Goal: Task Accomplishment & Management: Complete application form

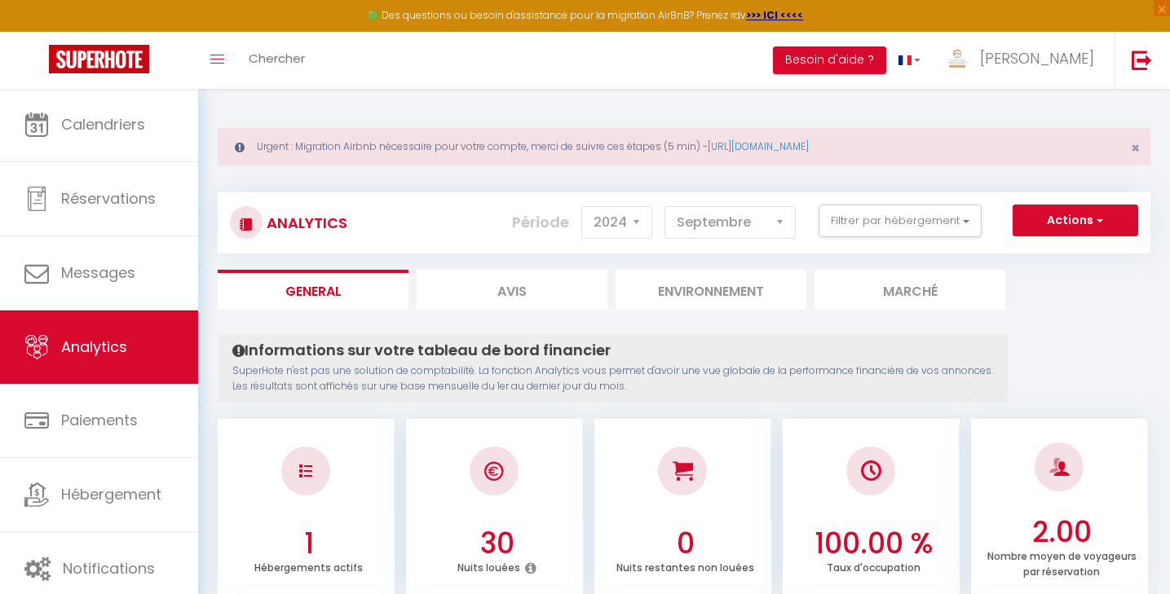
click at [105, 111] on link "Calendriers" at bounding box center [99, 124] width 198 height 73
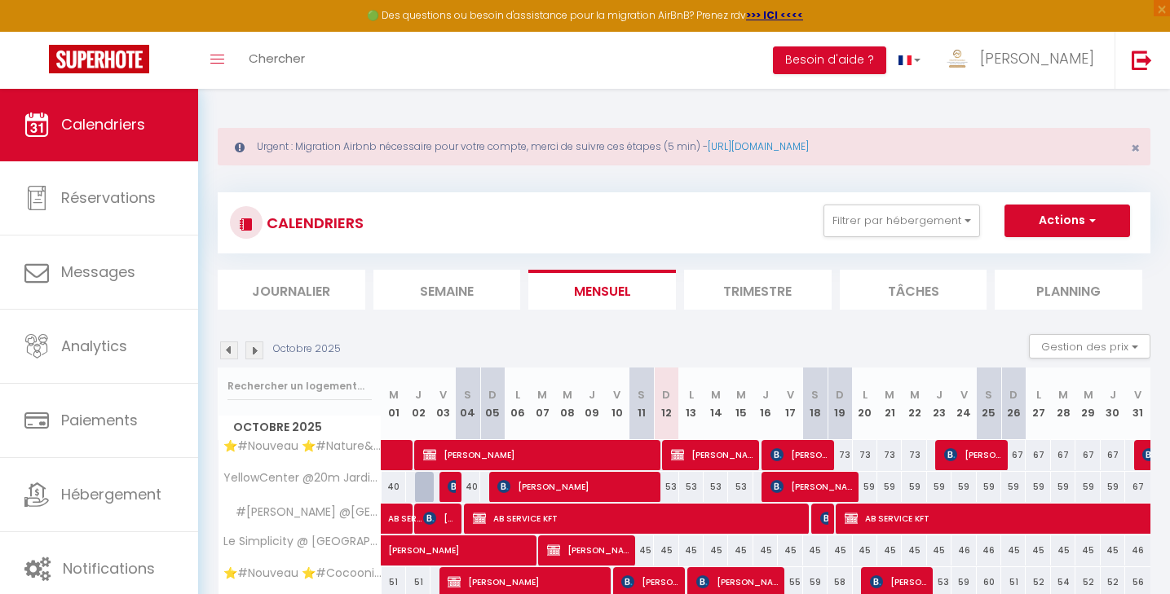
click at [229, 349] on img at bounding box center [229, 351] width 18 height 18
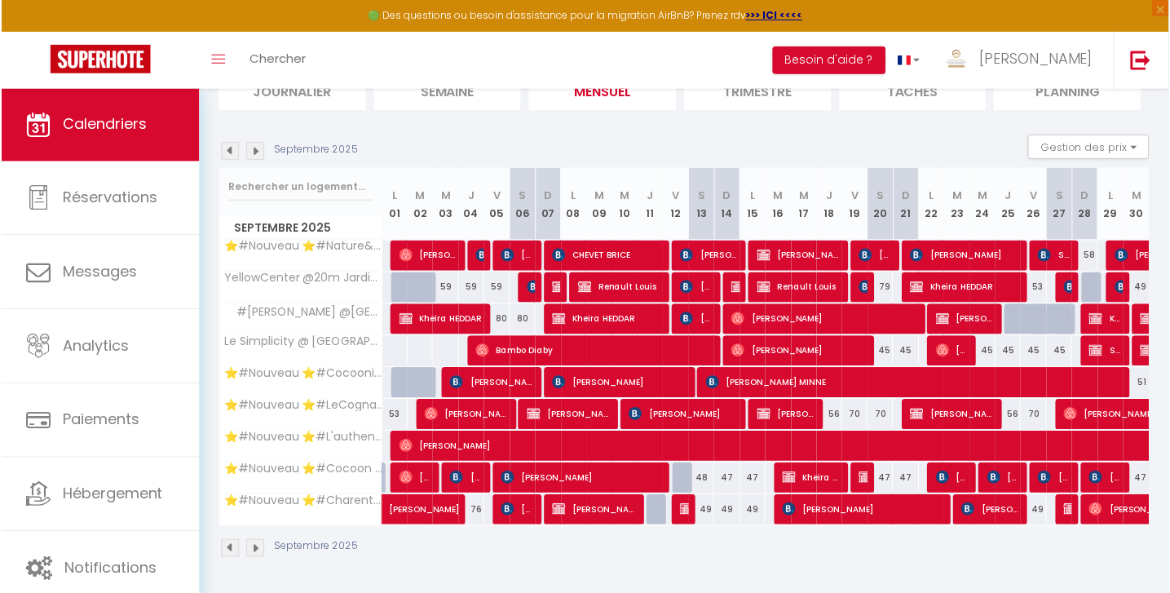
scroll to position [198, 0]
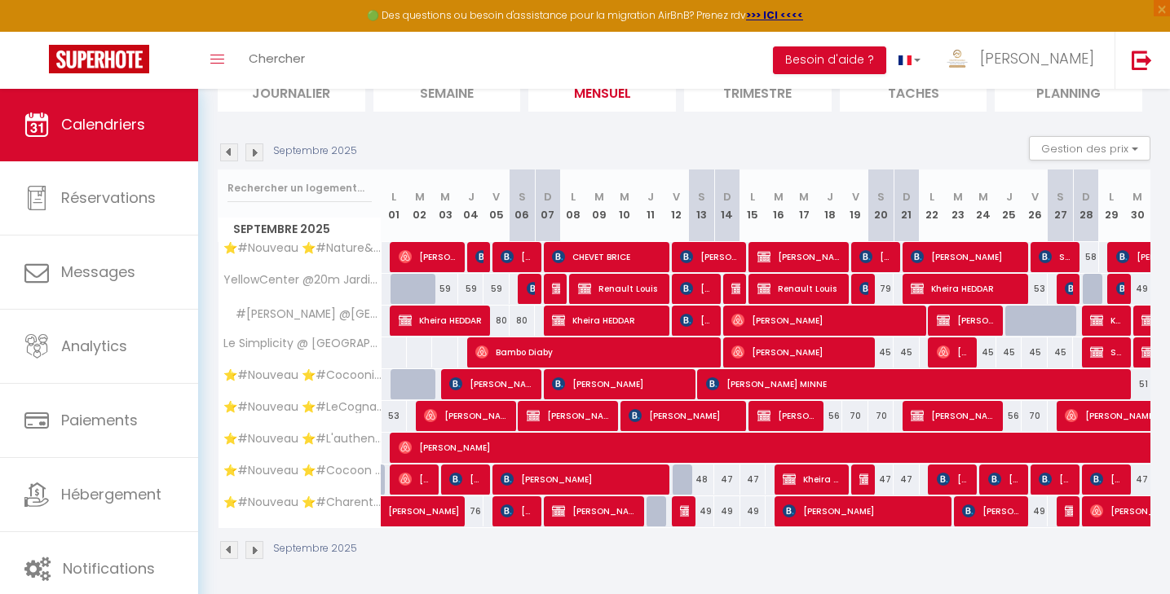
click at [467, 413] on span "[PERSON_NAME]" at bounding box center [466, 415] width 84 height 31
select select "OK"
select select "0"
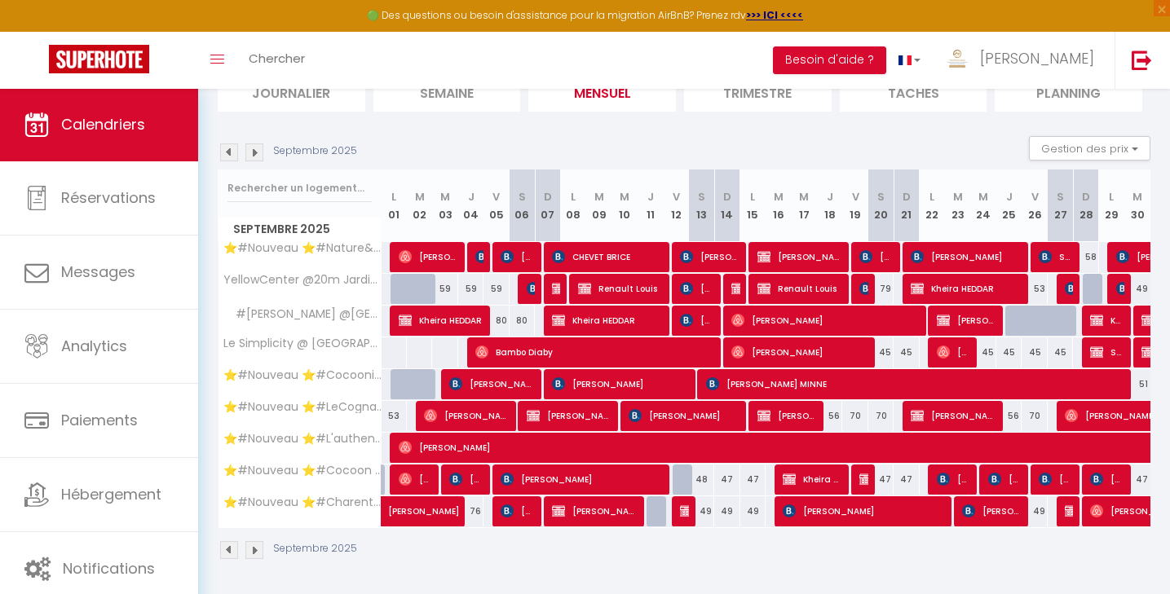
select select "1"
select select "51297"
select select "51353"
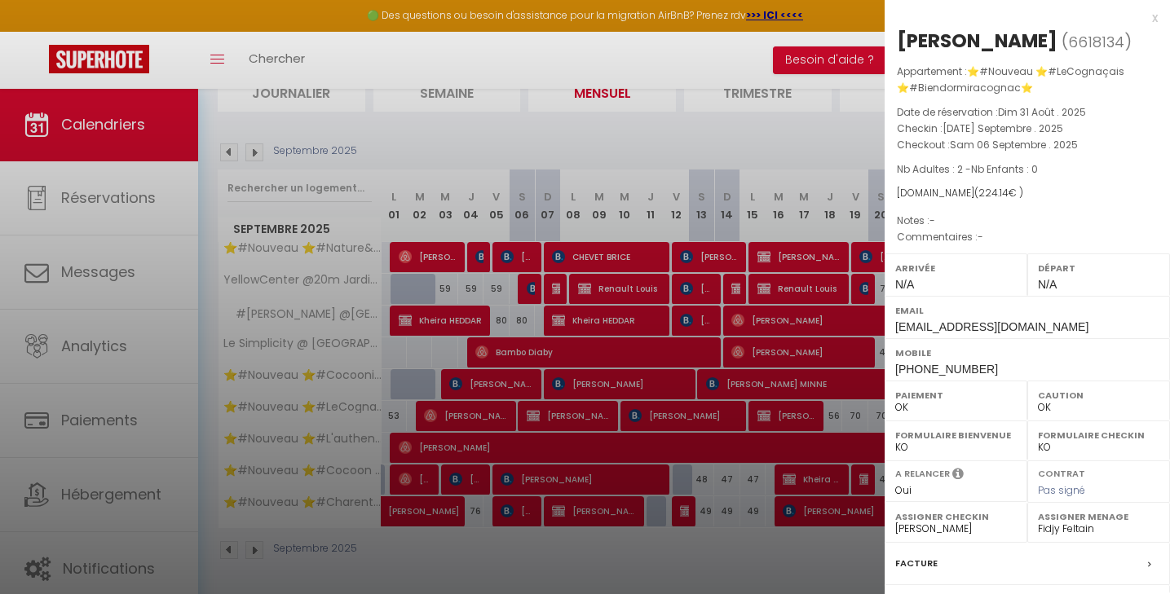
click at [736, 564] on div at bounding box center [585, 297] width 1170 height 594
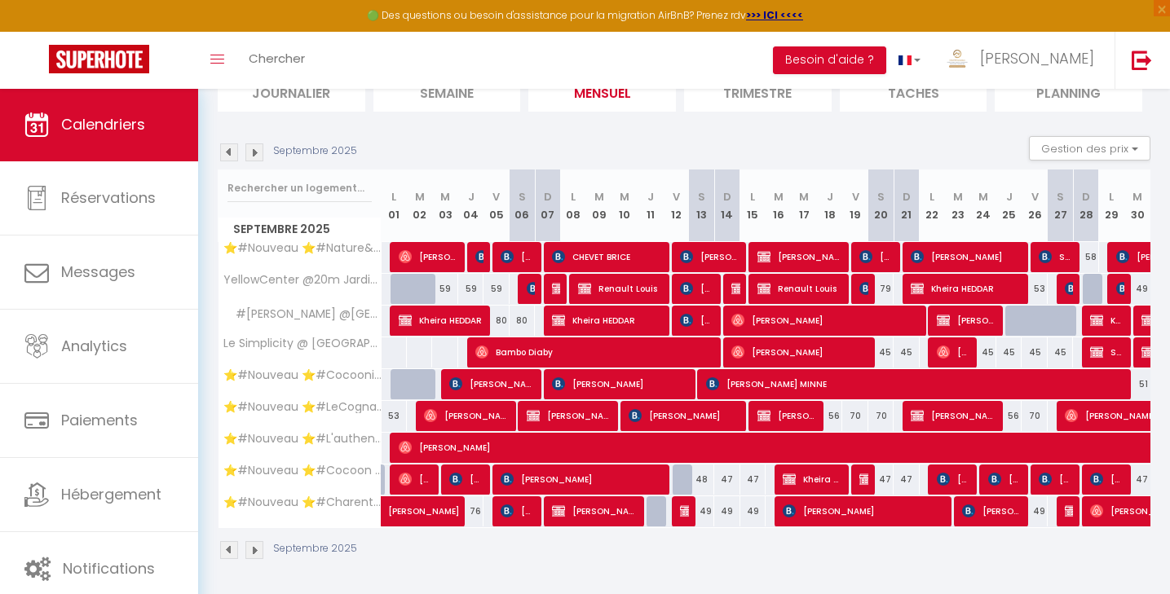
select select "42870"
select select
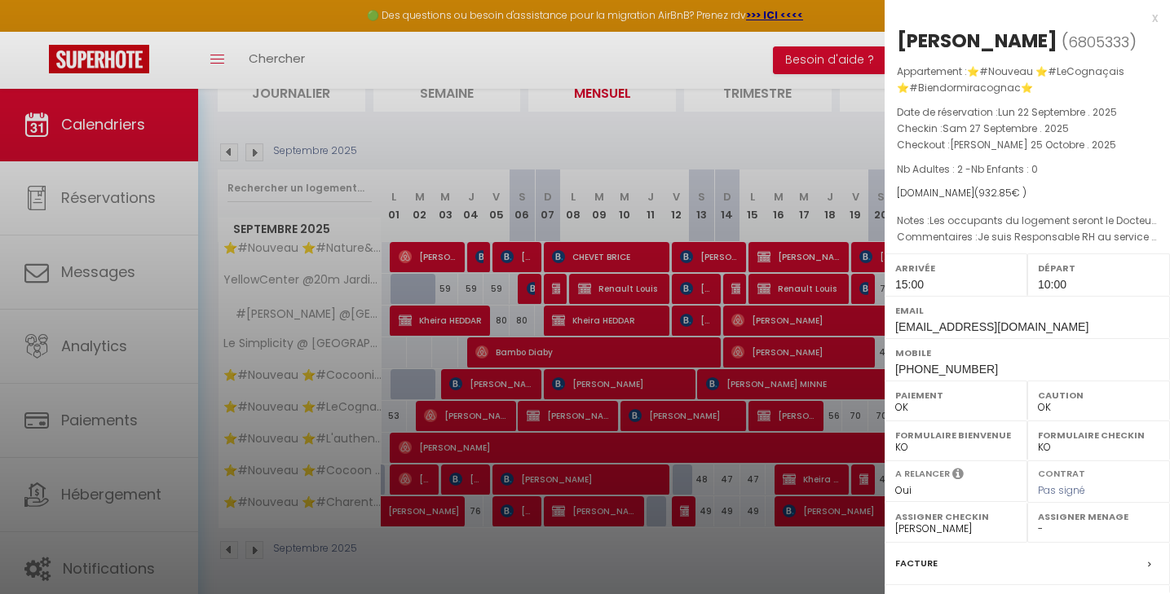
click at [1151, 15] on div "x" at bounding box center [1021, 18] width 273 height 20
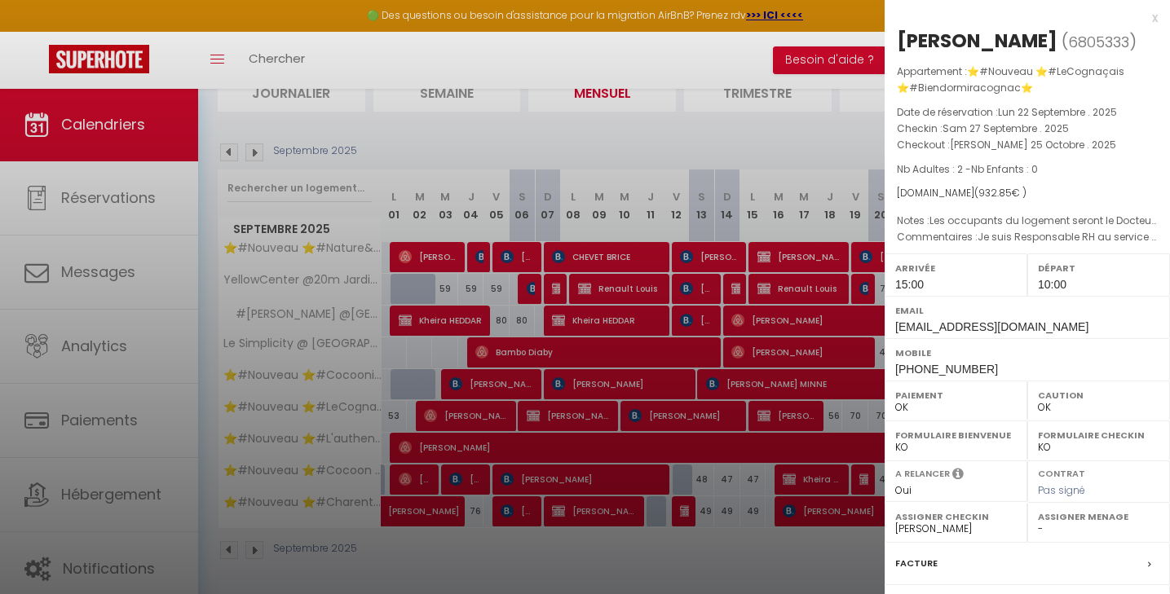
click at [1154, 16] on div "x" at bounding box center [1021, 18] width 273 height 20
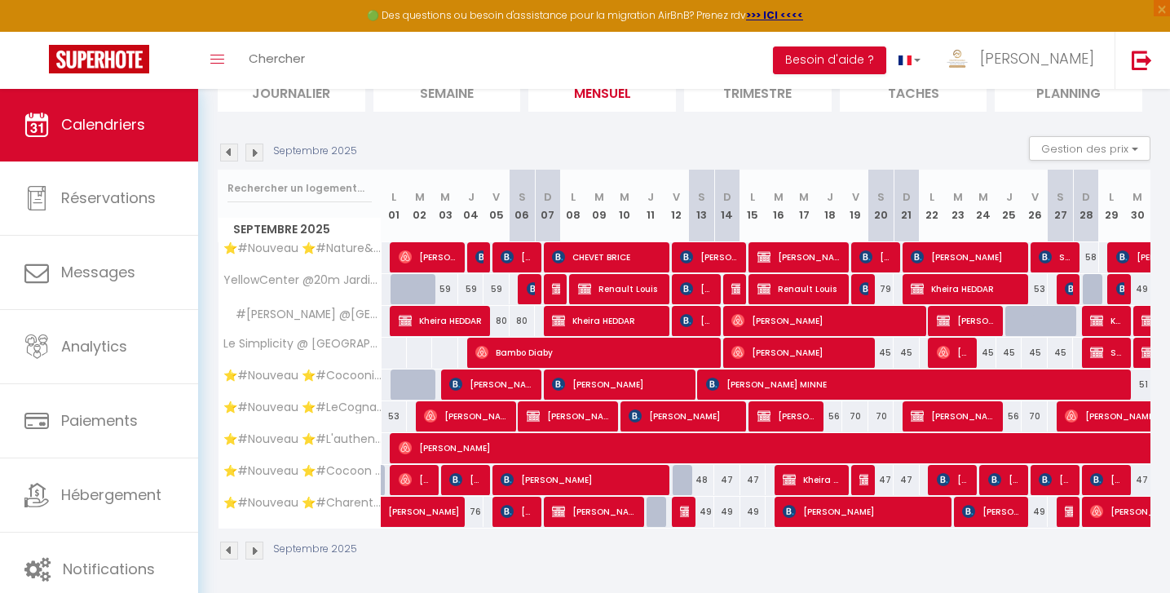
click at [586, 413] on span "[PERSON_NAME]" at bounding box center [569, 415] width 84 height 31
select select "0"
select select "51297"
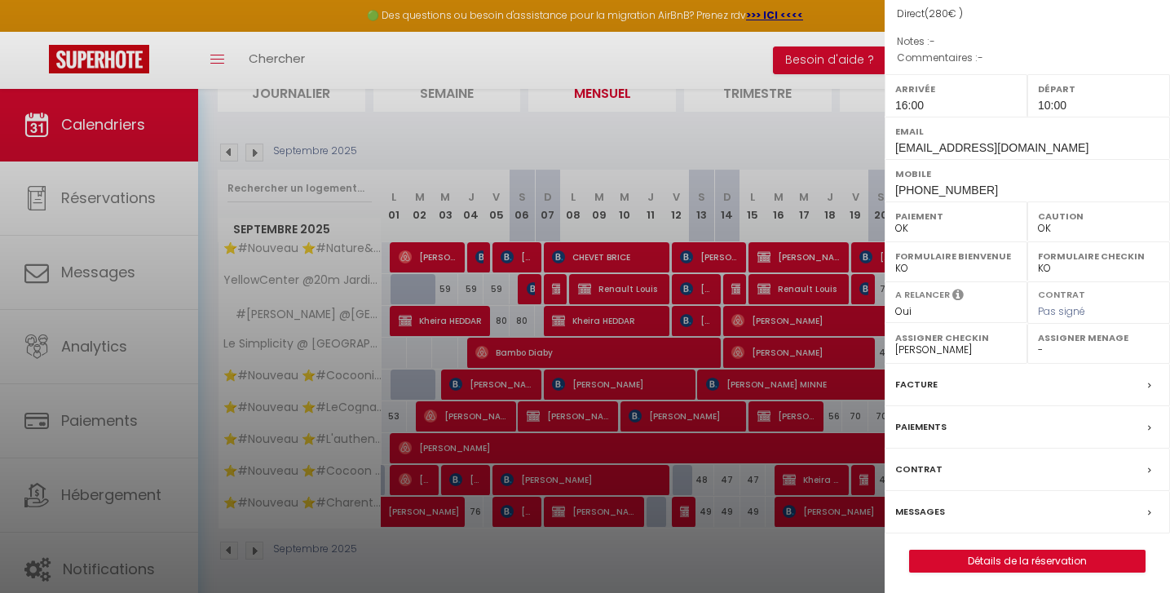
scroll to position [179, 0]
click at [974, 557] on link "Détails de la réservation" at bounding box center [1027, 561] width 235 height 21
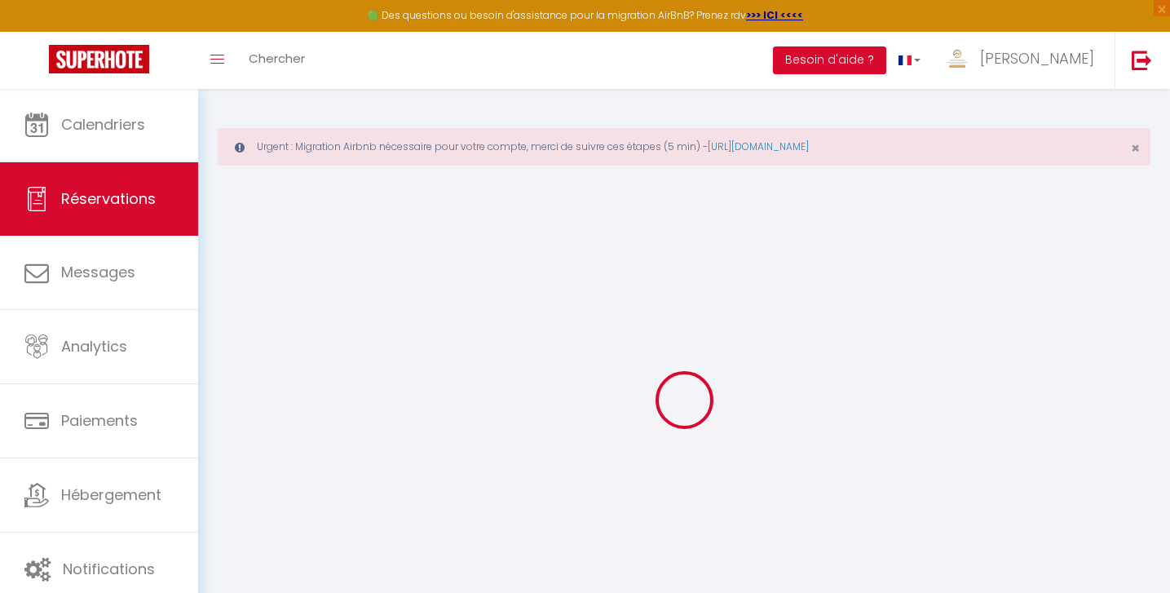
type input "Nathanaelle"
type input "[PERSON_NAME]"
type input "[EMAIL_ADDRESS][DOMAIN_NAME]"
type input "[PHONE_NUMBER]"
select select "FR"
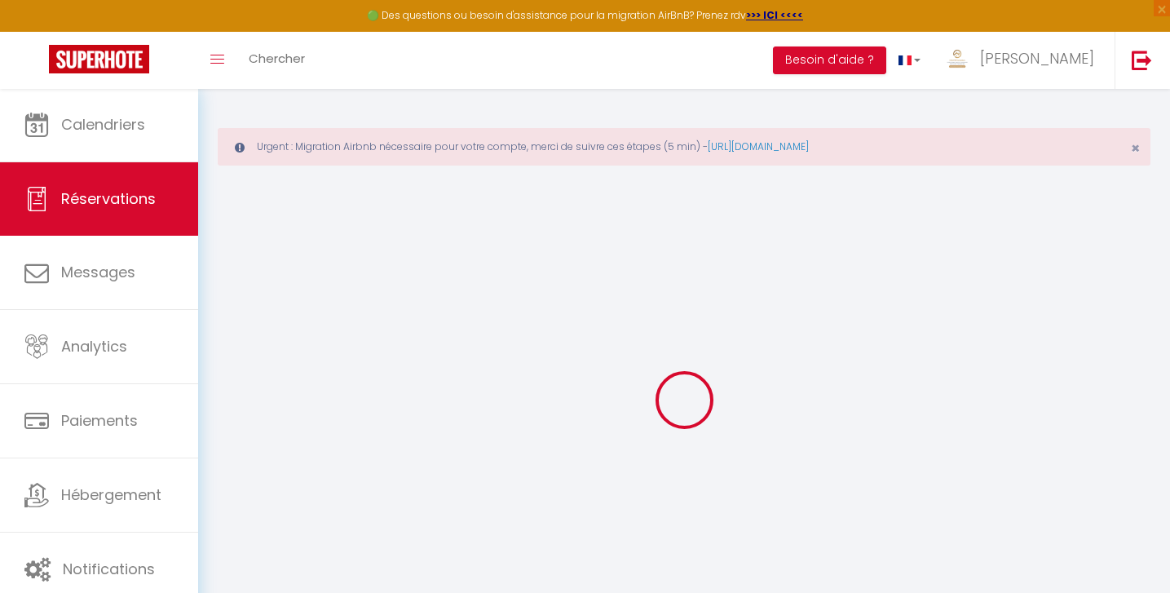
select select "28988"
select select "1"
type input "Sam 06 Septembre 2025"
select select
type input "Mer 10 Septembre 2025"
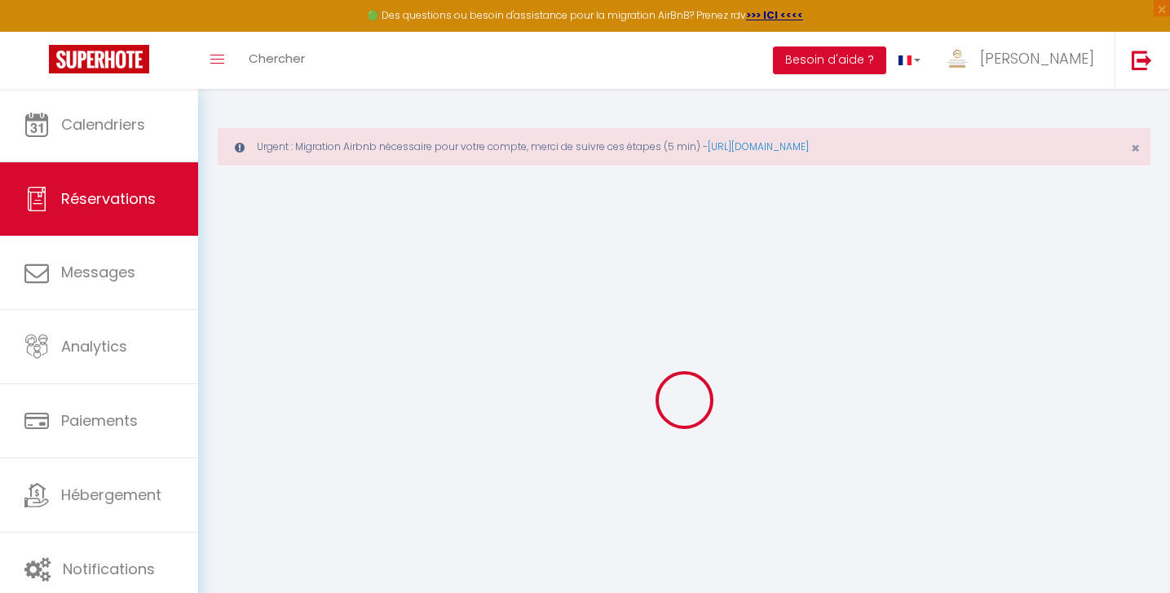
select select
type input "1"
select select "12"
select select
type input "252.8"
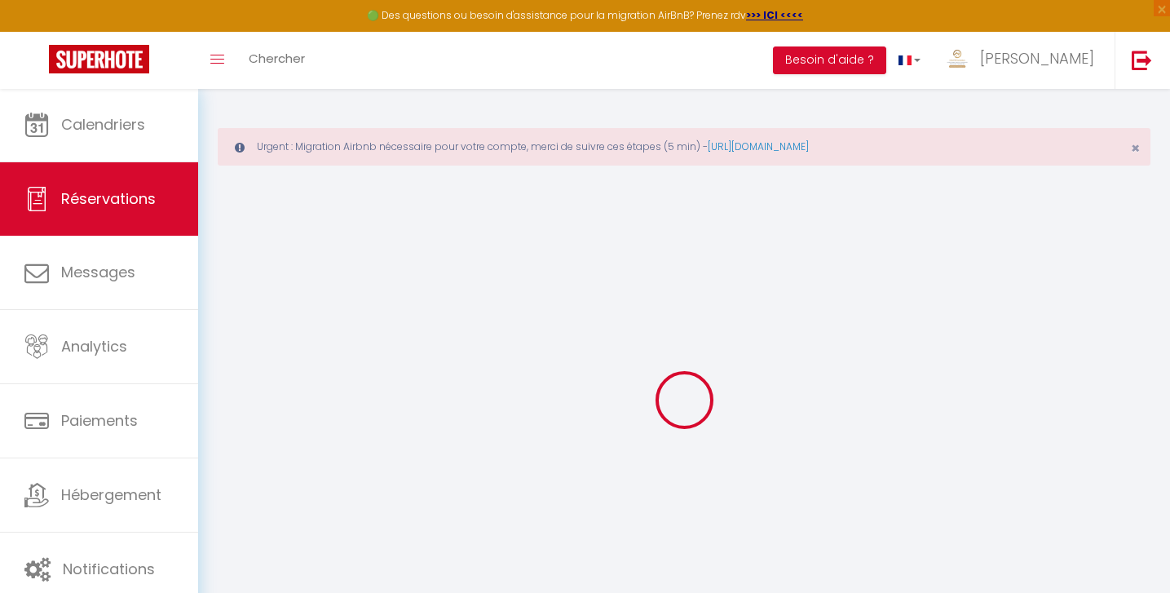
checkbox input "false"
type input "0"
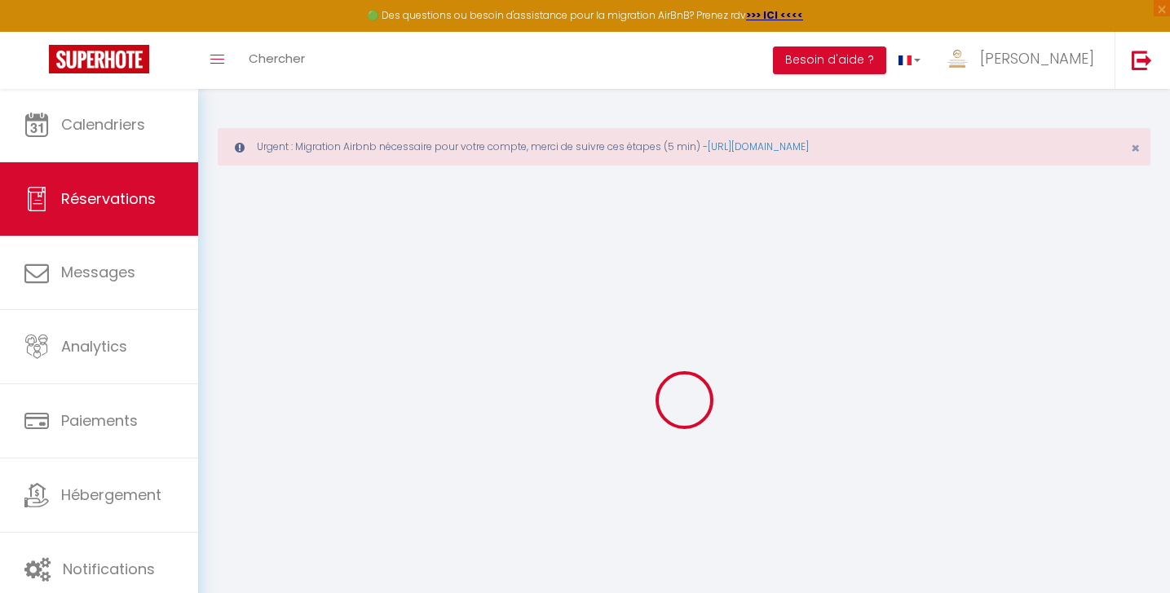
select select
select select "15"
checkbox input "false"
select select
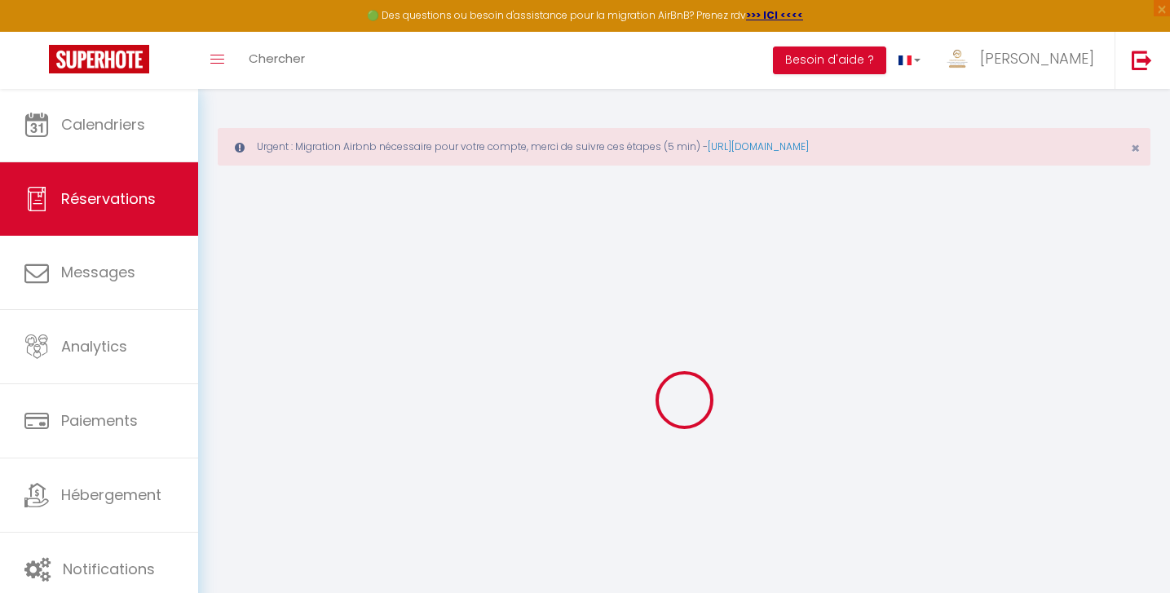
select select
checkbox input "false"
select select
checkbox input "false"
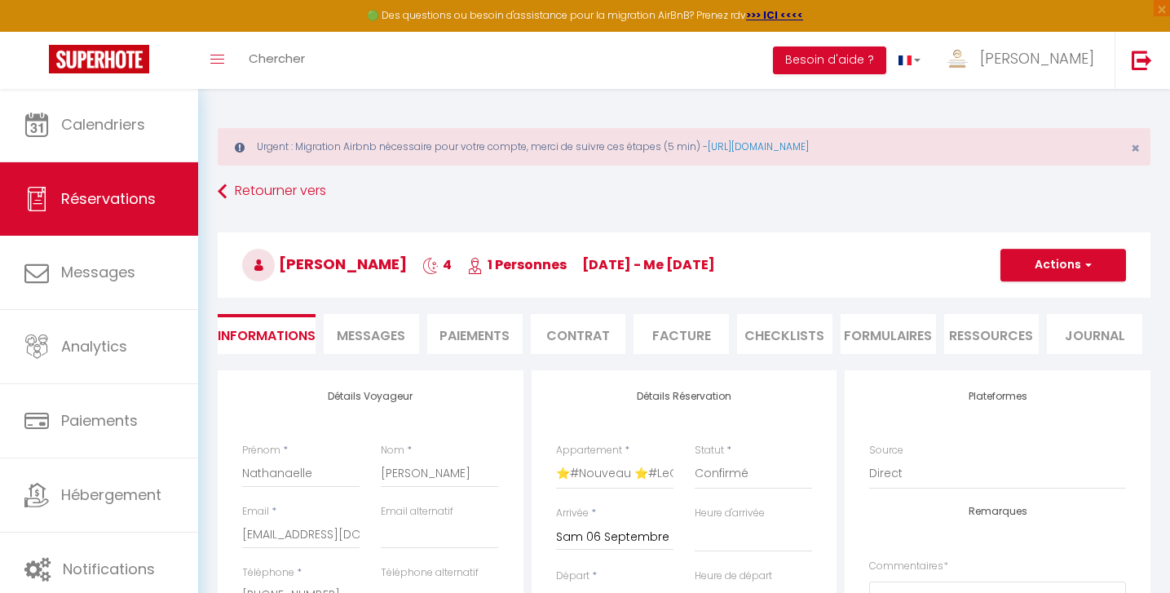
type input "20"
type input "7.2"
select select
checkbox input "false"
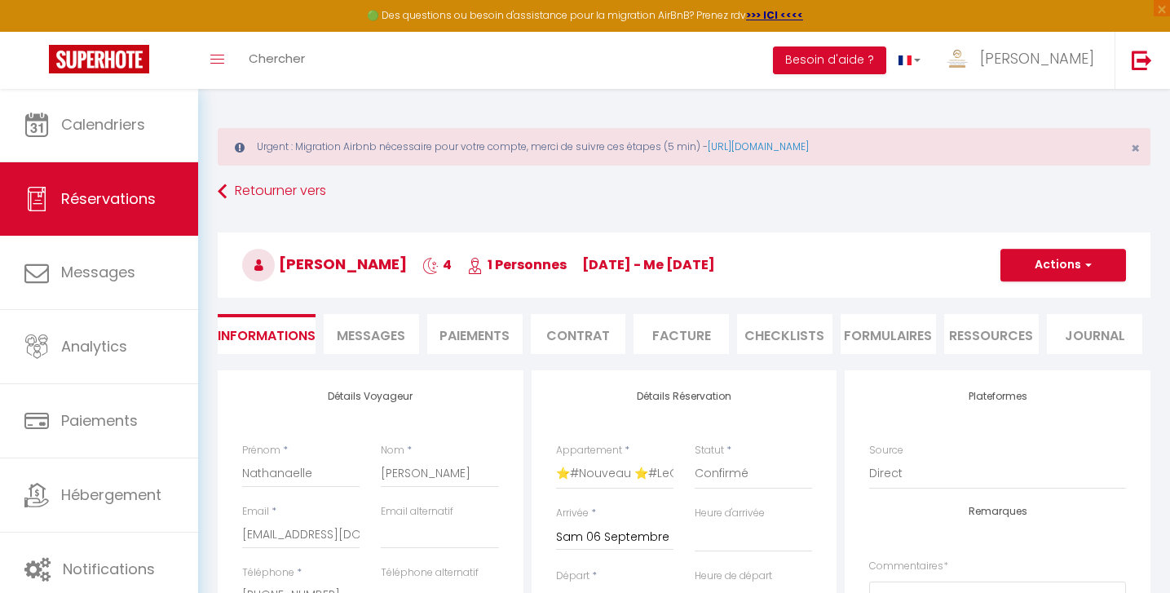
select select "16:00"
select select "10:00"
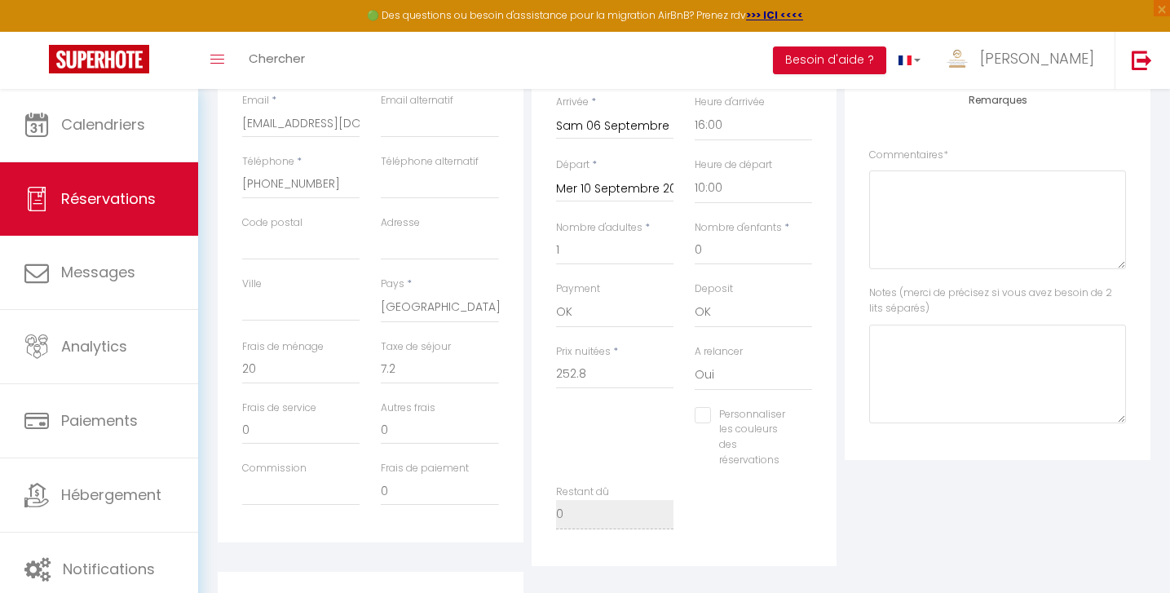
checkbox input "false"
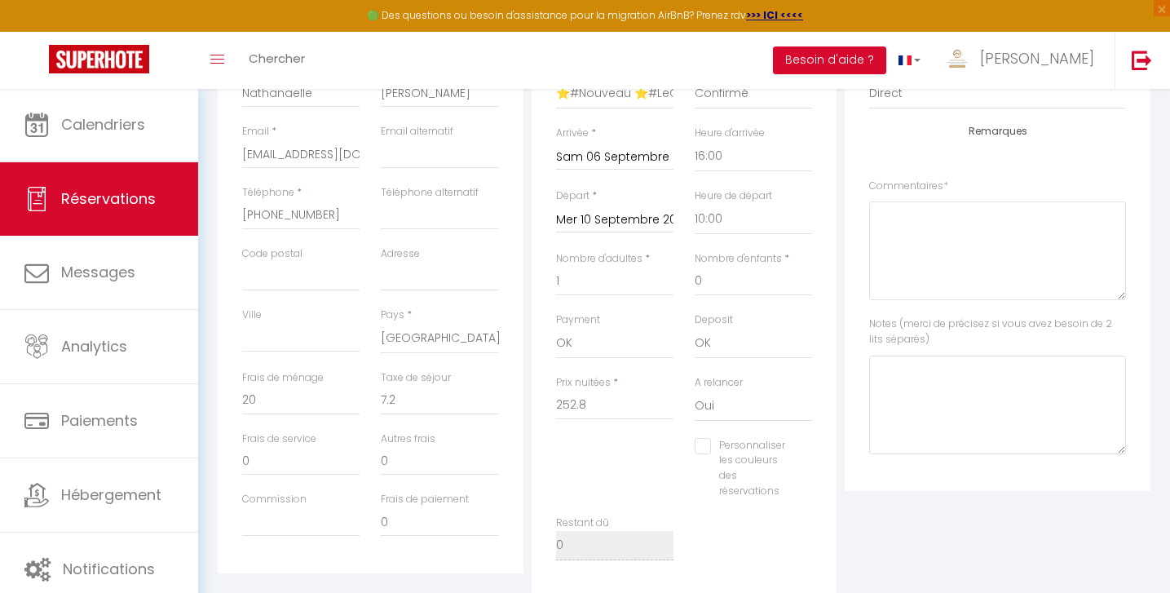
scroll to position [379, 0]
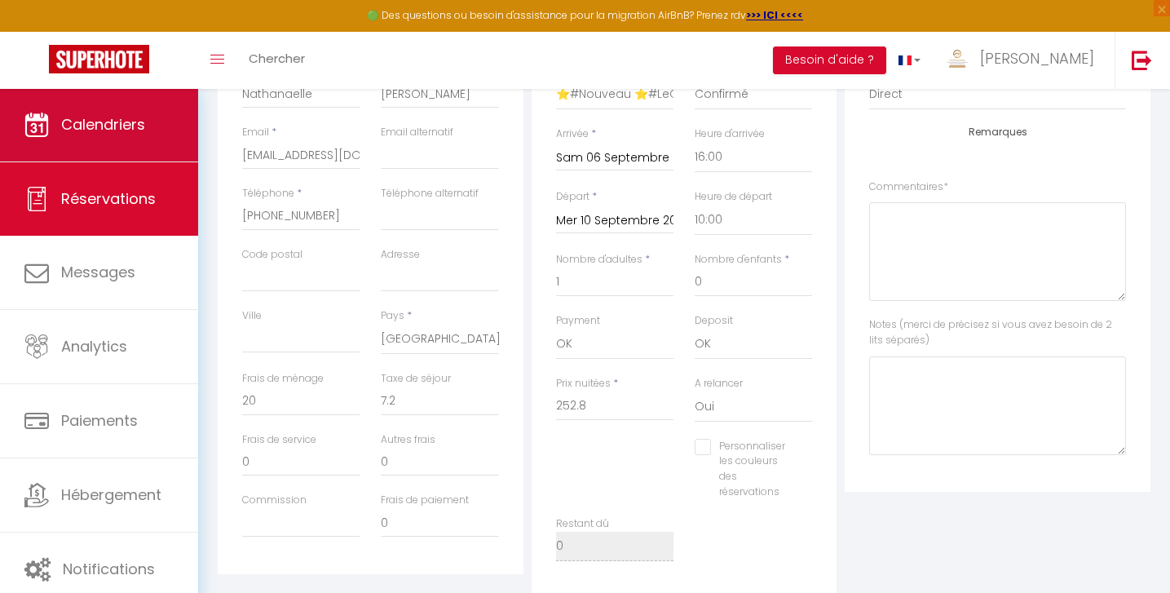
click at [118, 151] on link "Calendriers" at bounding box center [99, 124] width 198 height 73
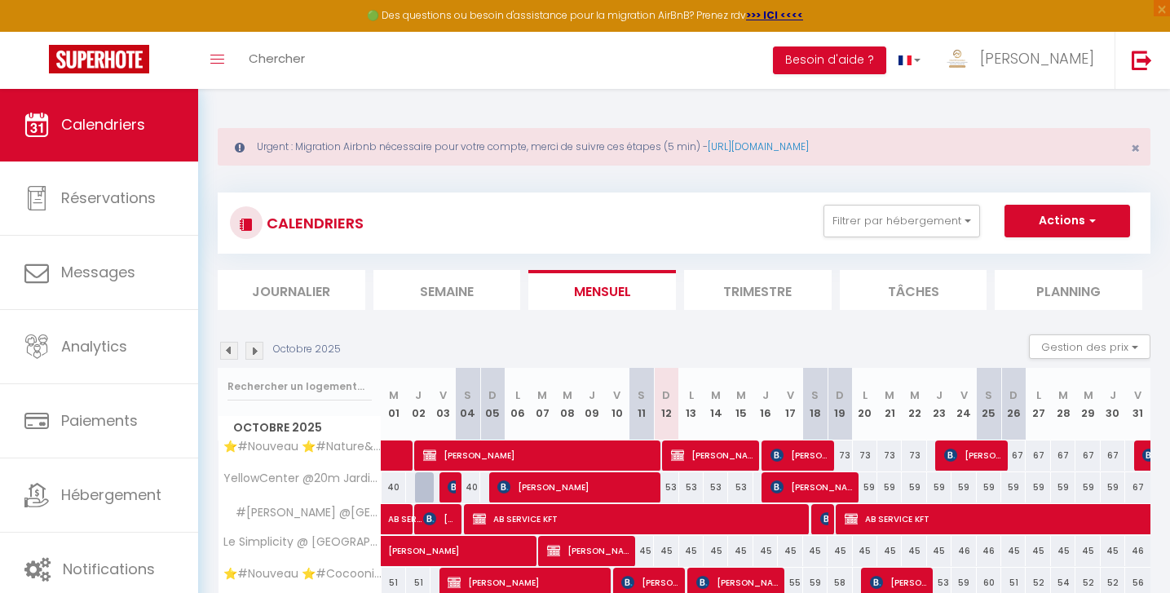
click at [230, 348] on img at bounding box center [229, 351] width 18 height 18
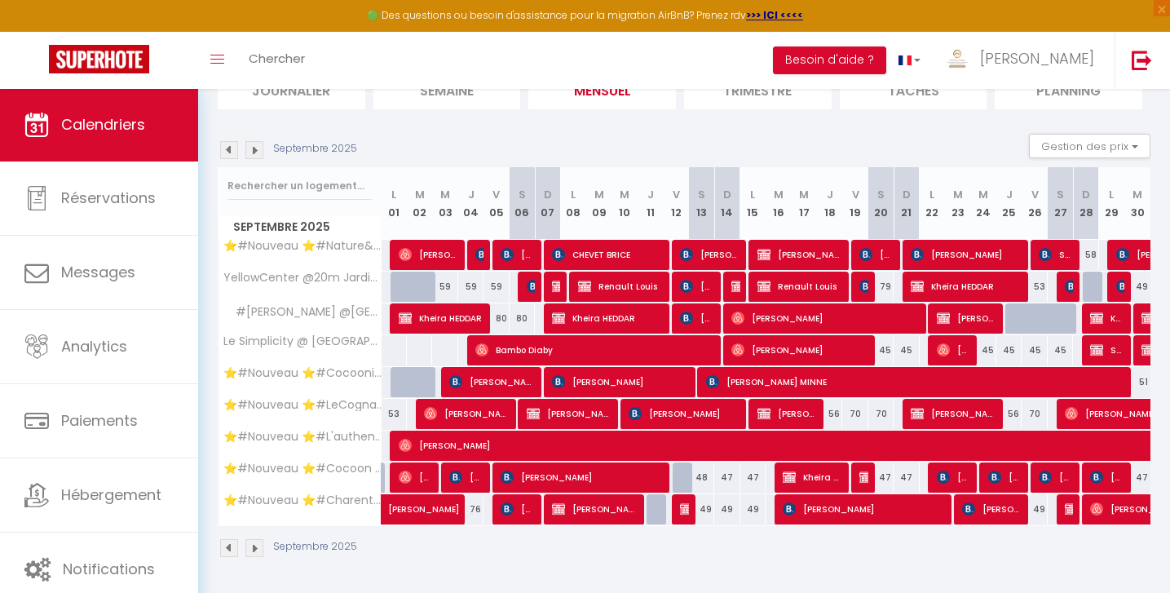
scroll to position [200, 0]
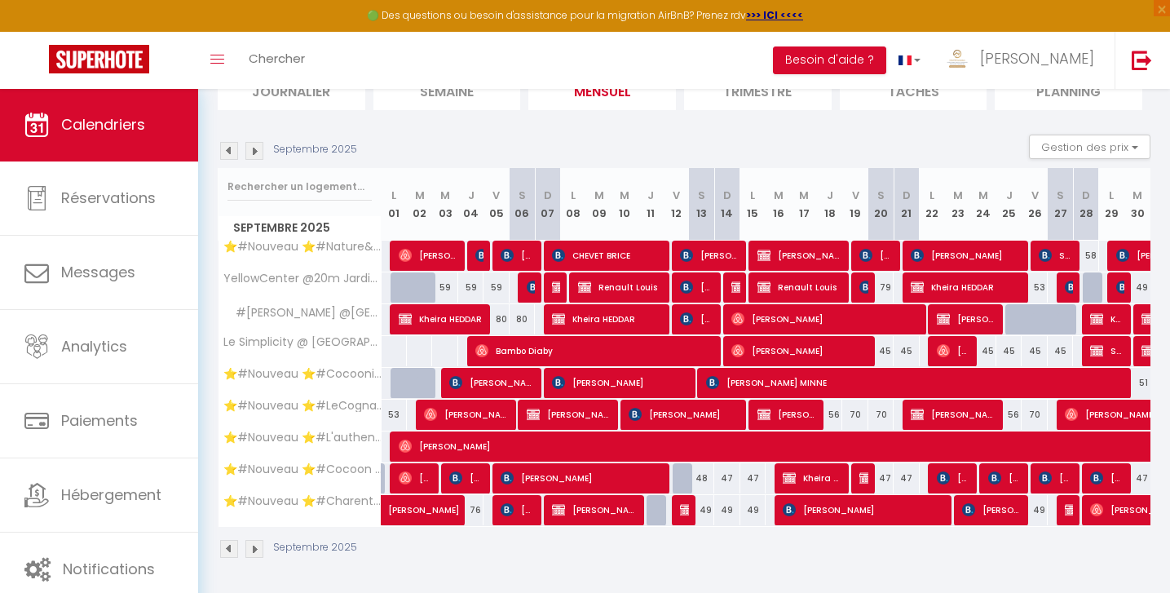
click at [800, 410] on span "[PERSON_NAME]" at bounding box center [787, 414] width 59 height 31
select select "KO"
select select "OK"
select select "0"
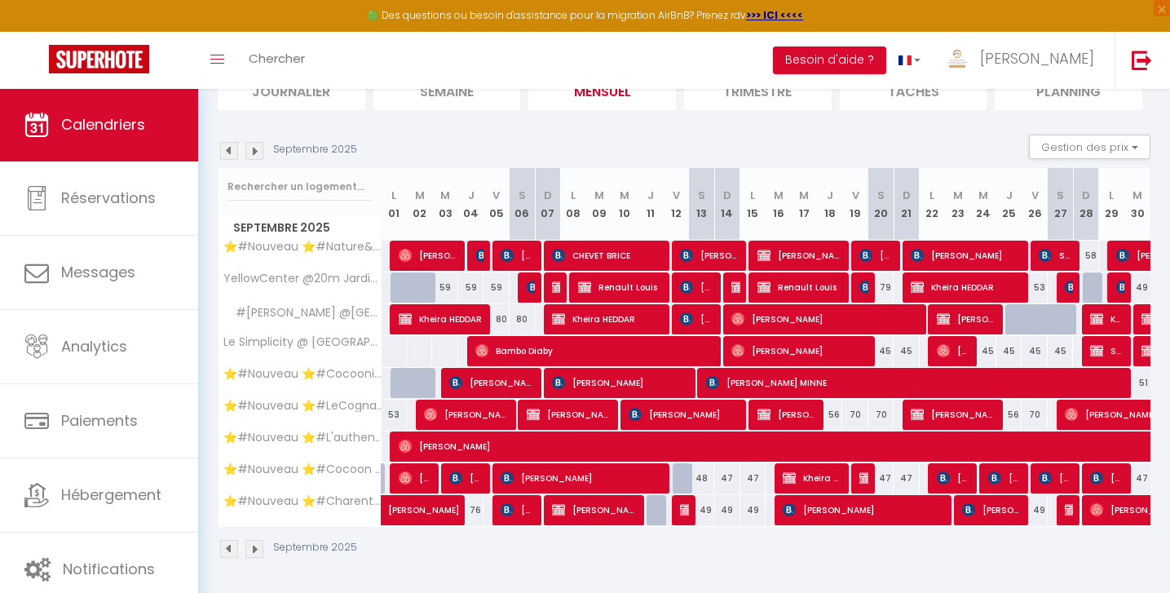
select select "1"
select select
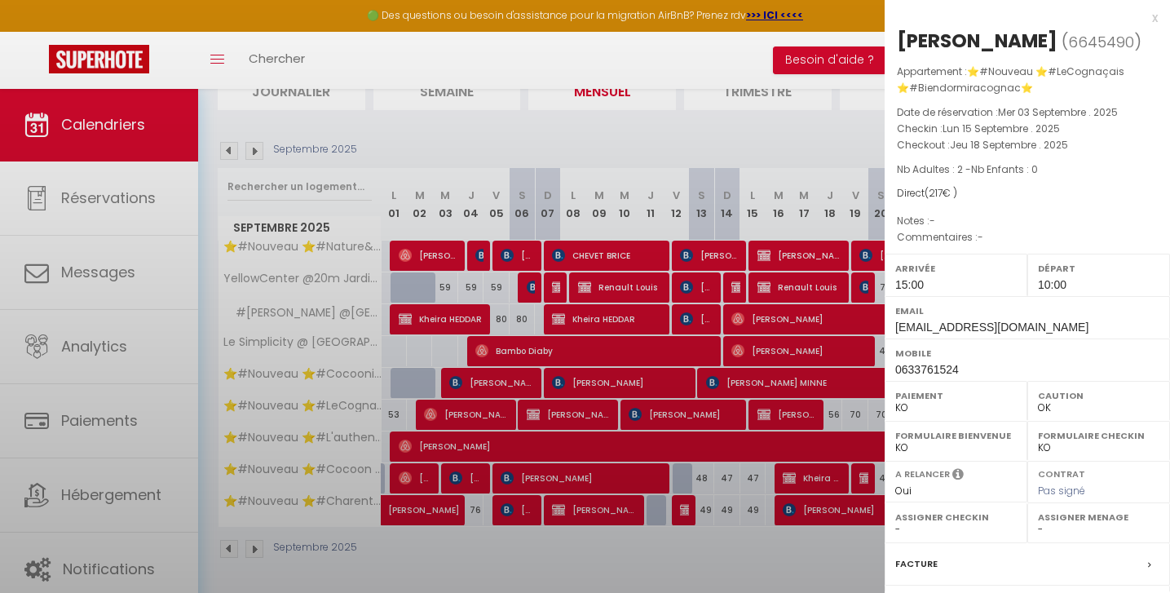
select select "51297"
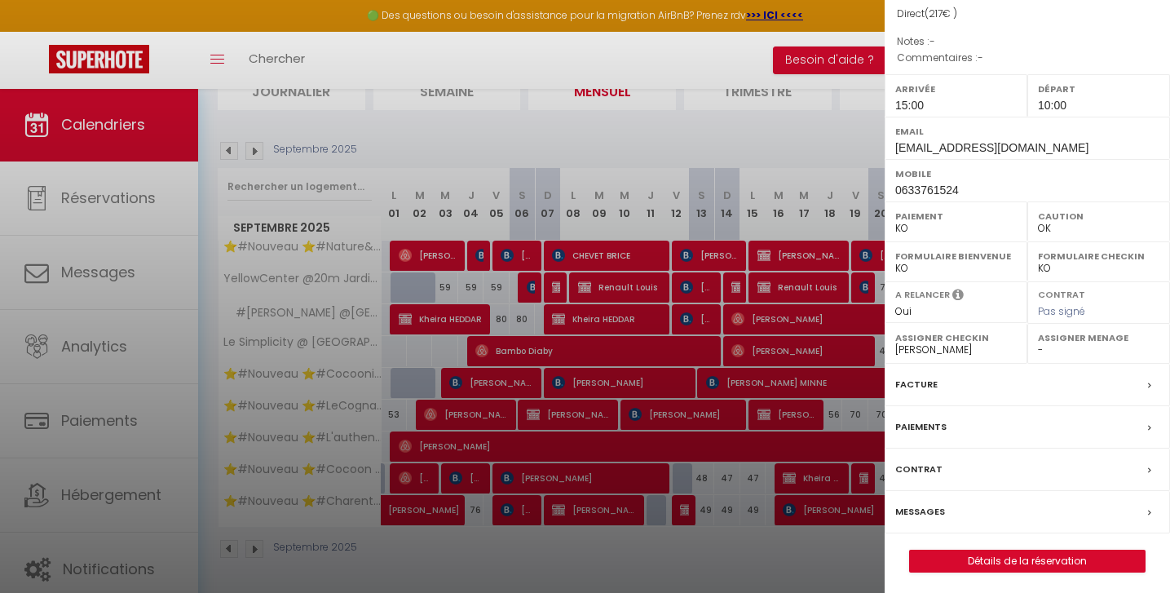
scroll to position [179, 0]
click at [1002, 558] on link "Détails de la réservation" at bounding box center [1027, 561] width 235 height 21
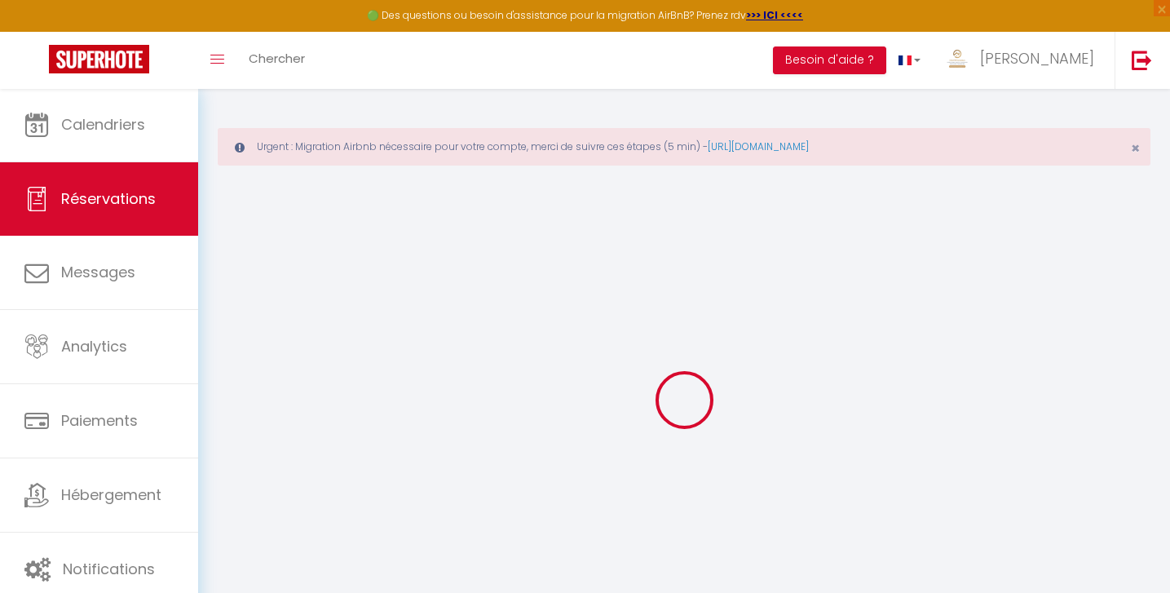
type input "[PERSON_NAME]"
type input "BRETON"
type input "[EMAIL_ADDRESS][DOMAIN_NAME]"
type input "0633761524"
select select "FR"
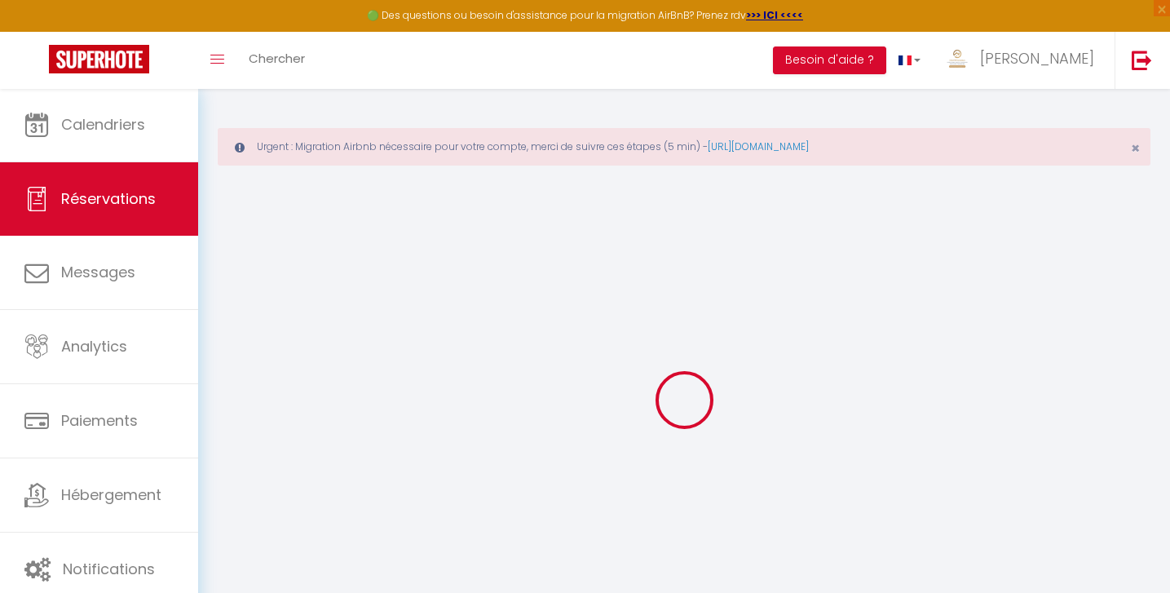
select select "28988"
select select "2"
type input "Lun 15 Septembre 2025"
select select
type input "Jeu 18 Septembre 2025"
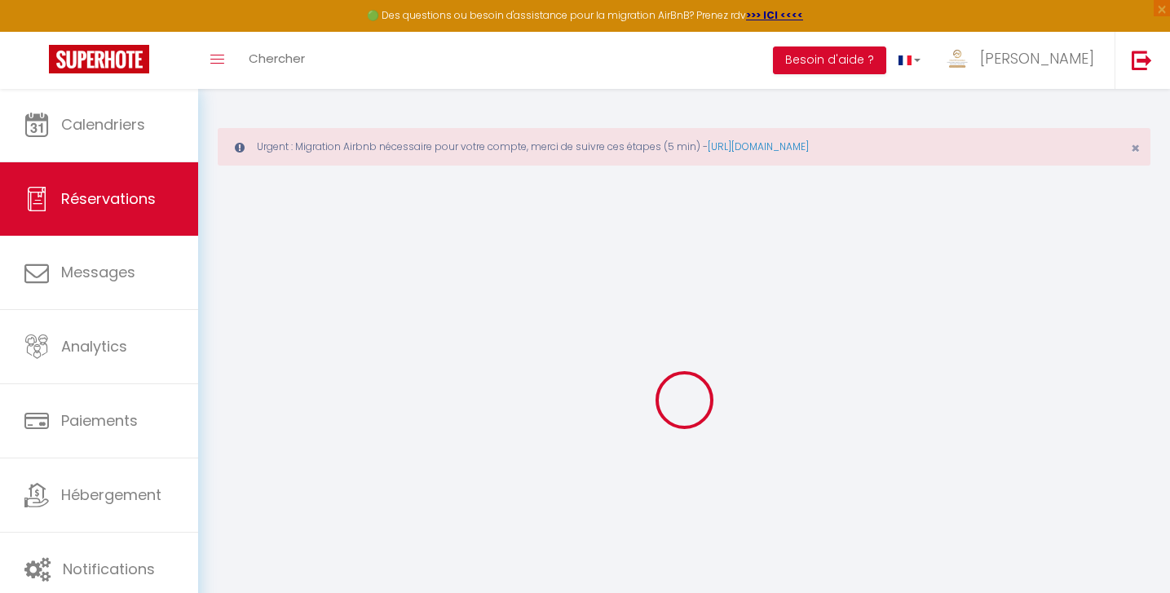
select select
type input "2"
select select "10"
select select "15"
type input "173"
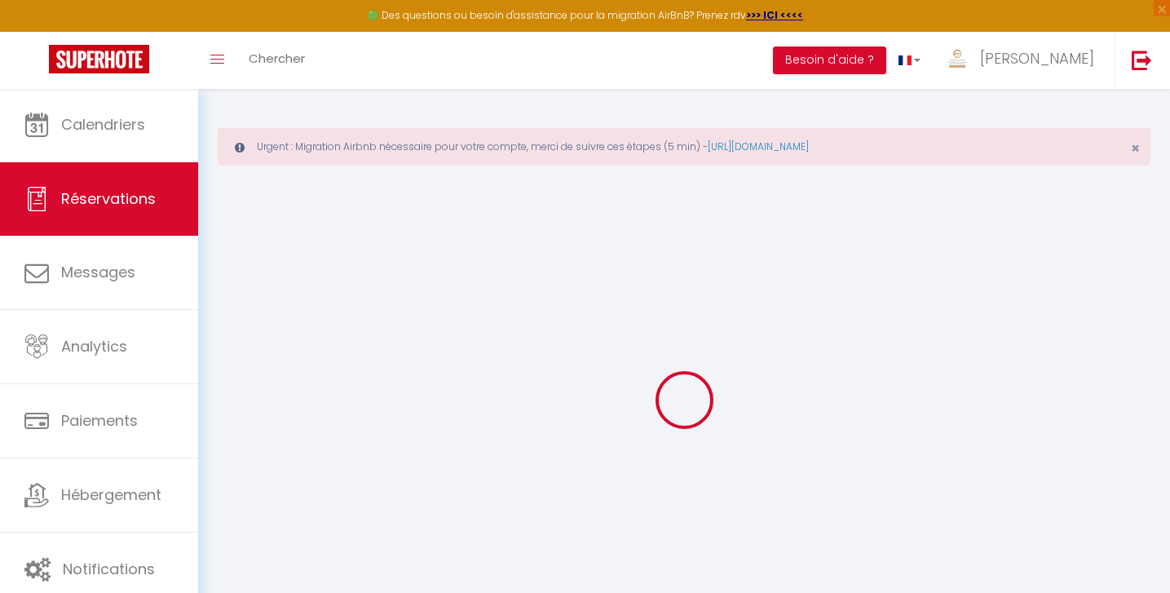
checkbox input "false"
type input "0"
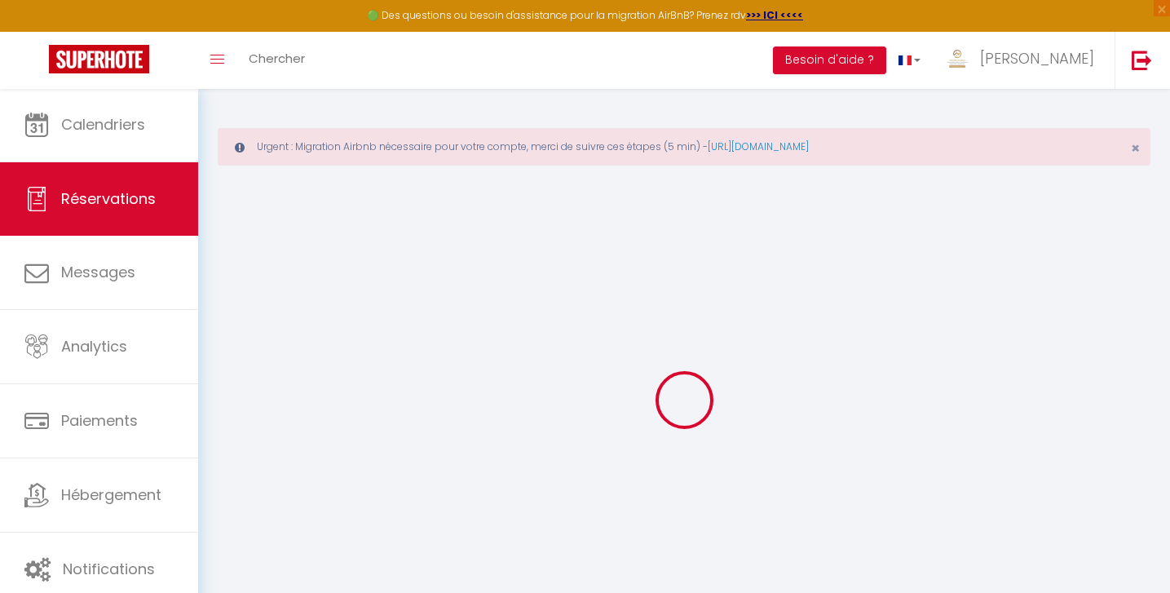
select select
checkbox input "false"
select select
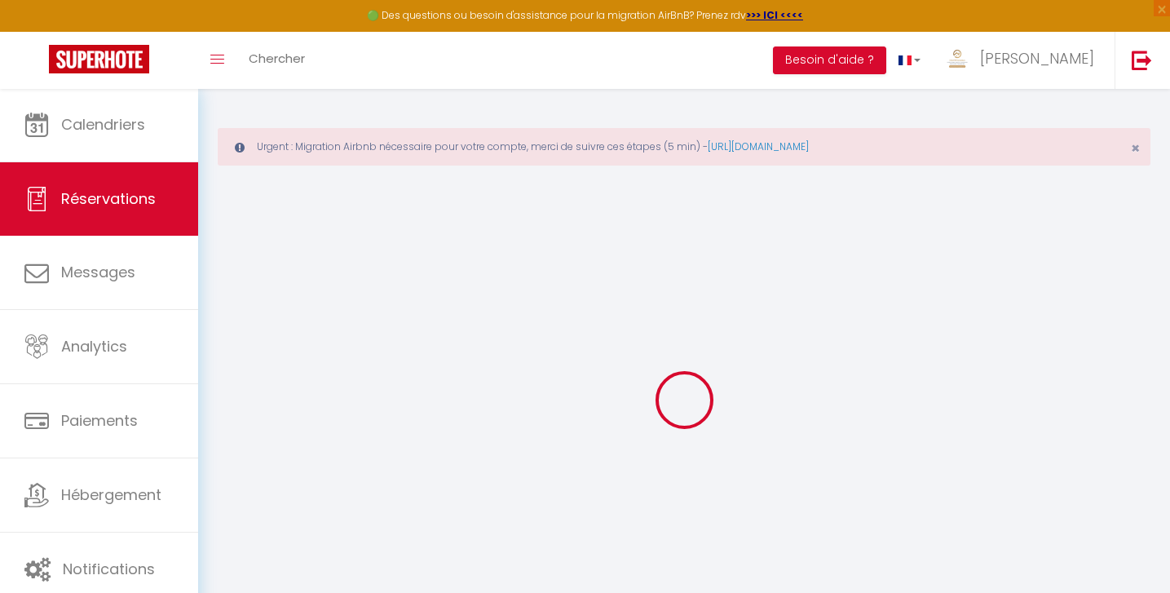
checkbox input "false"
select select
checkbox input "false"
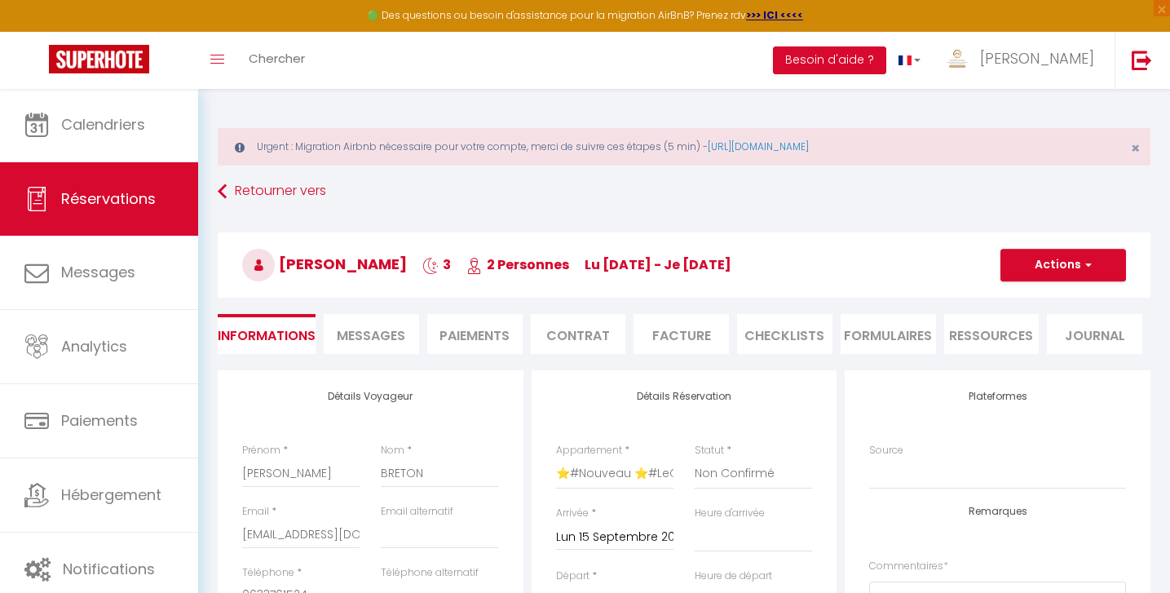
type input "35"
type input "9"
select select
checkbox input "false"
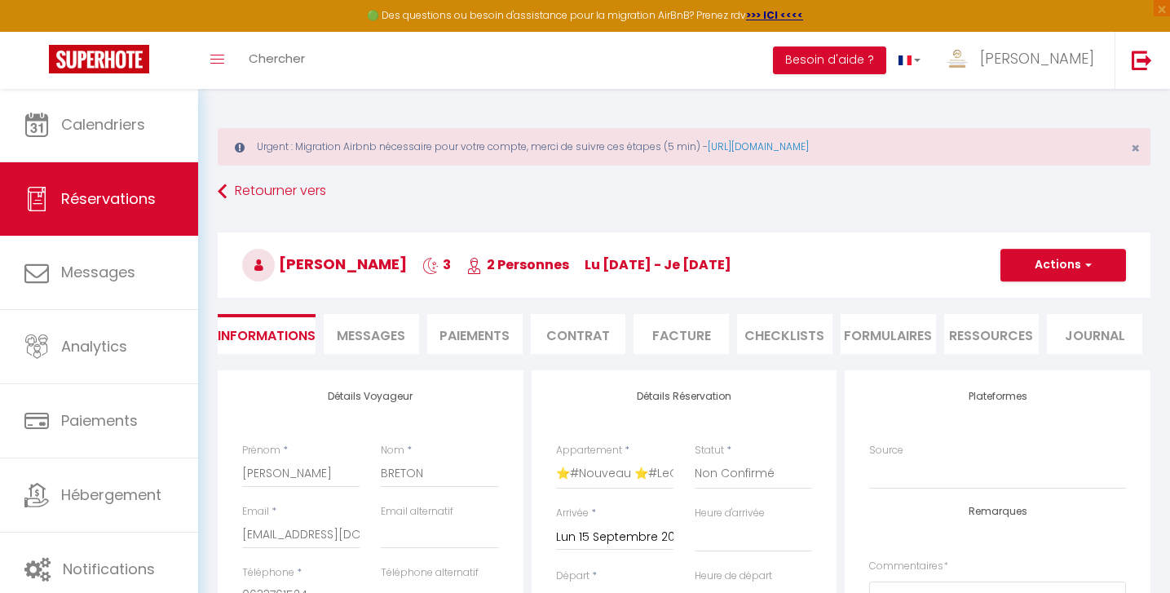
select select "15:00"
select select "10:00"
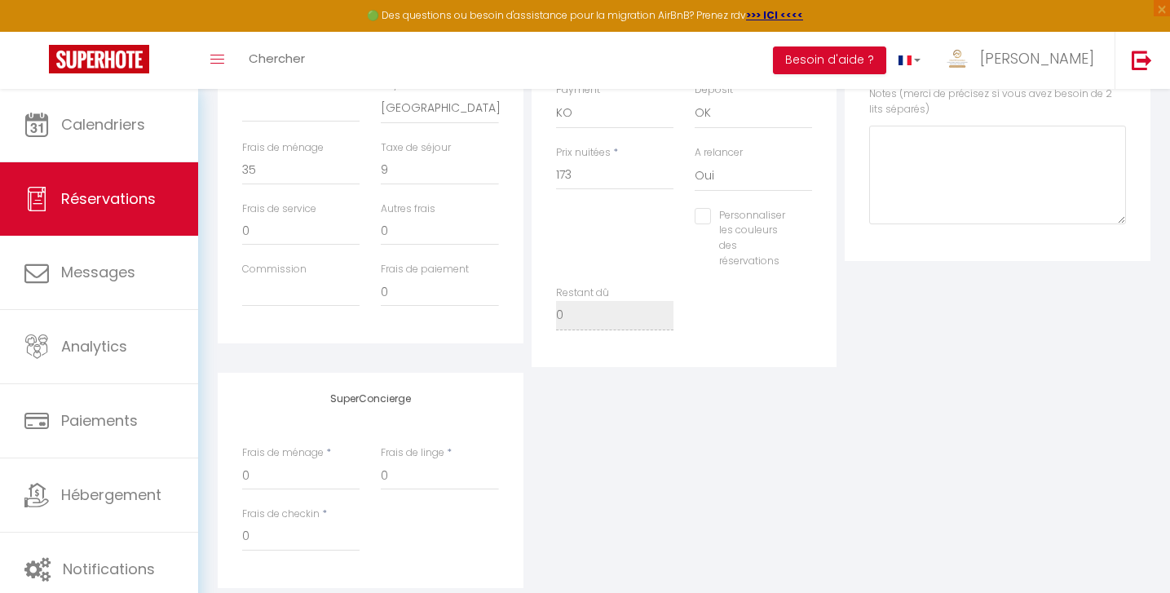
scroll to position [551, 0]
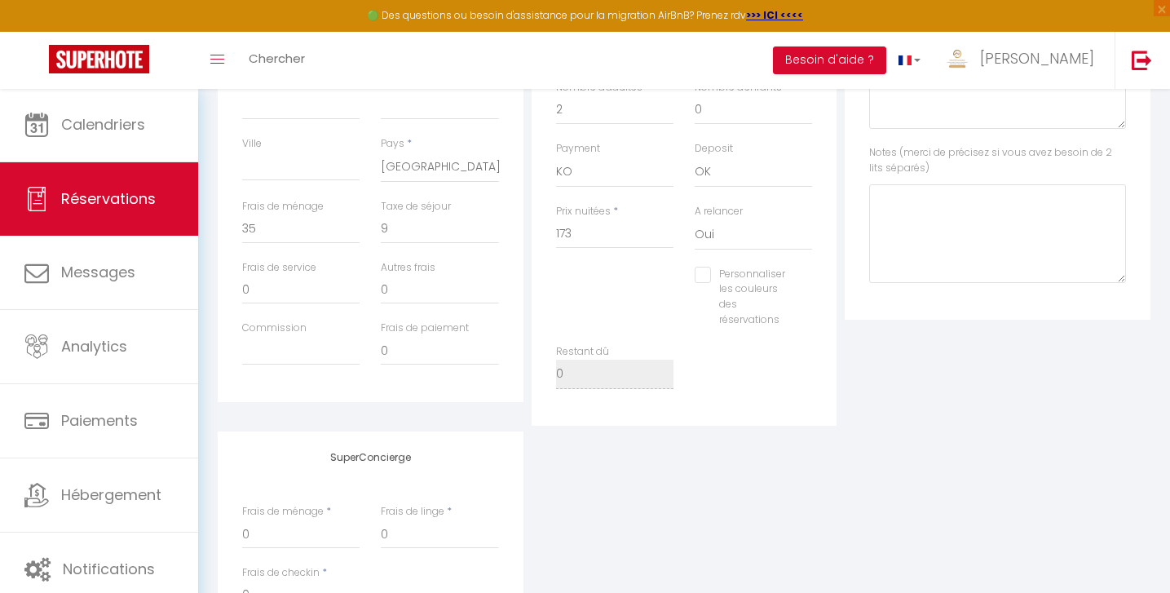
checkbox input "false"
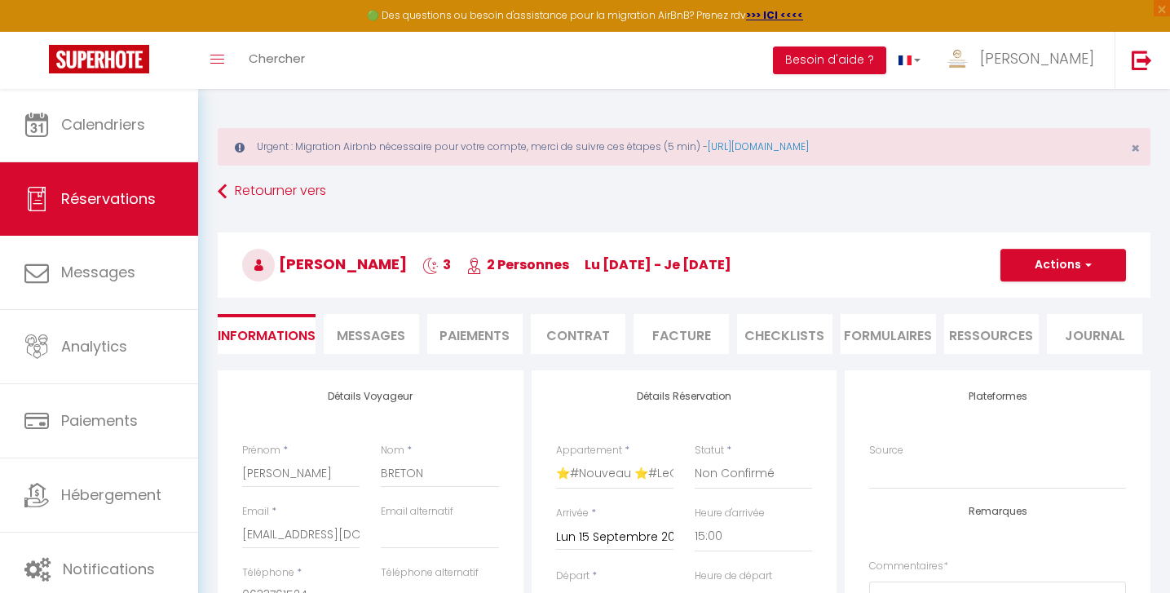
scroll to position [0, 0]
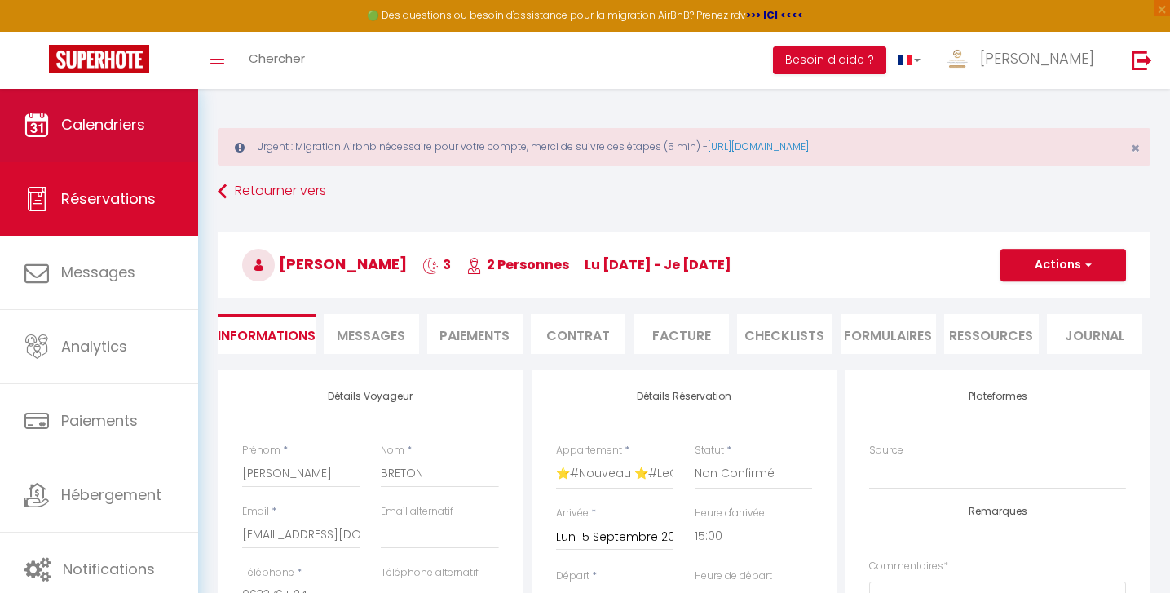
click at [65, 134] on span "Calendriers" at bounding box center [103, 124] width 84 height 20
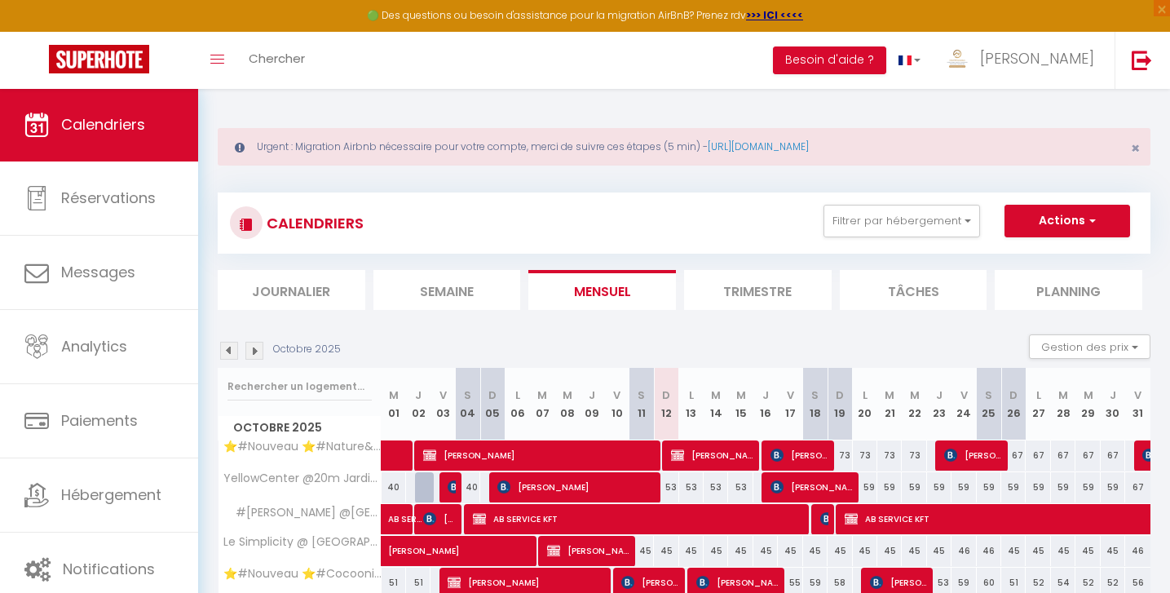
click at [229, 347] on img at bounding box center [229, 351] width 18 height 18
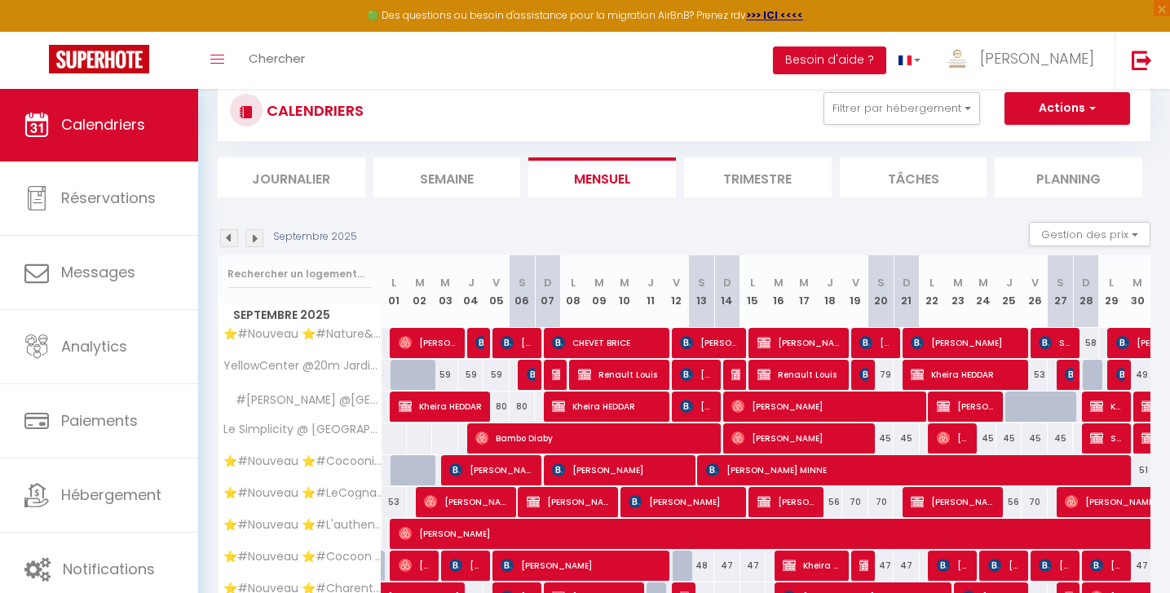
scroll to position [177, 0]
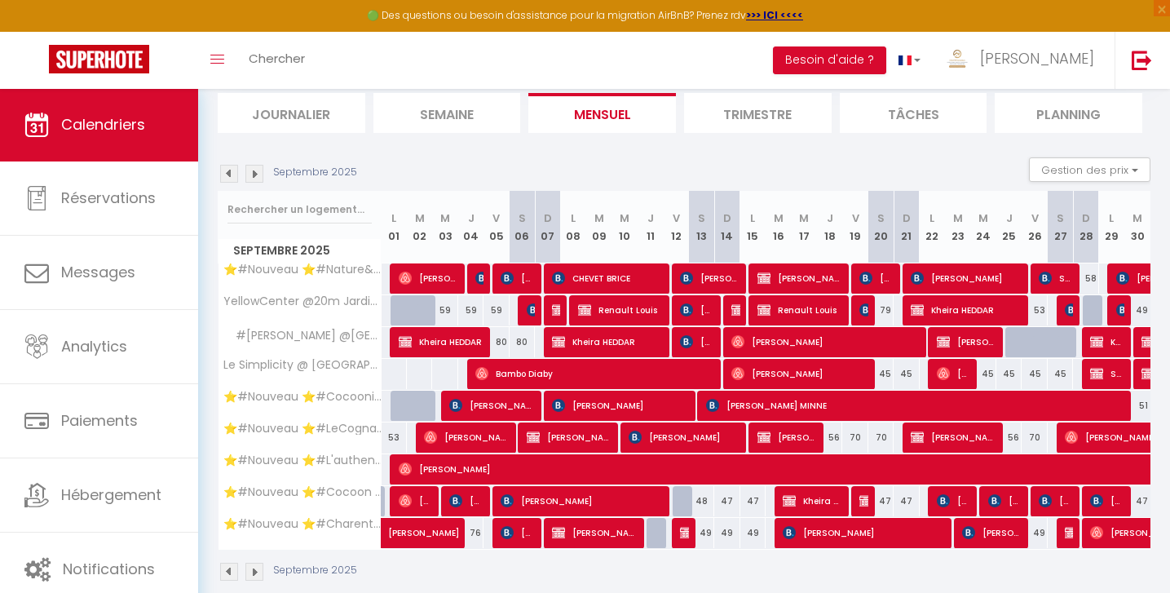
click at [969, 436] on span "[PERSON_NAME]" at bounding box center [953, 437] width 84 height 31
select select "OK"
select select "0"
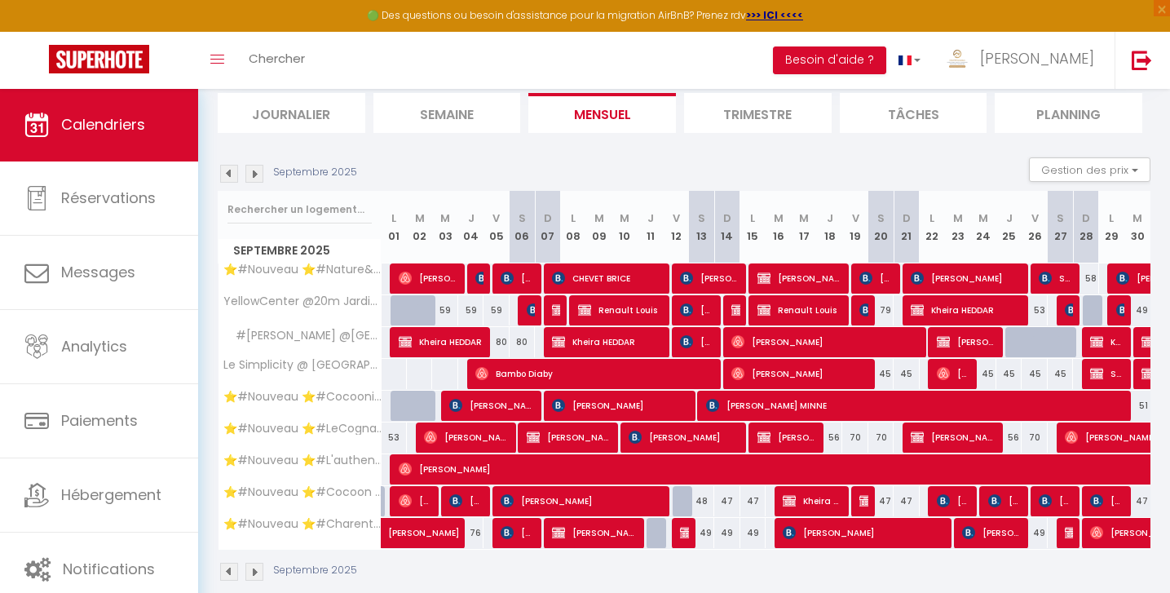
select select "1"
select select
select select "42870"
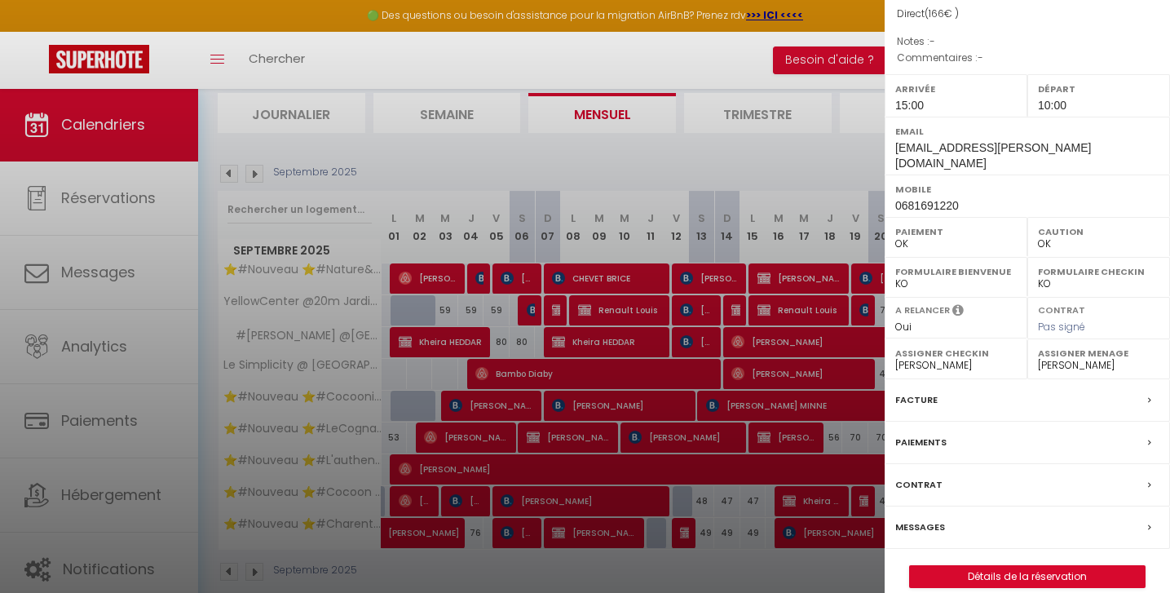
scroll to position [179, 0]
click at [995, 567] on link "Détails de la réservation" at bounding box center [1027, 577] width 235 height 21
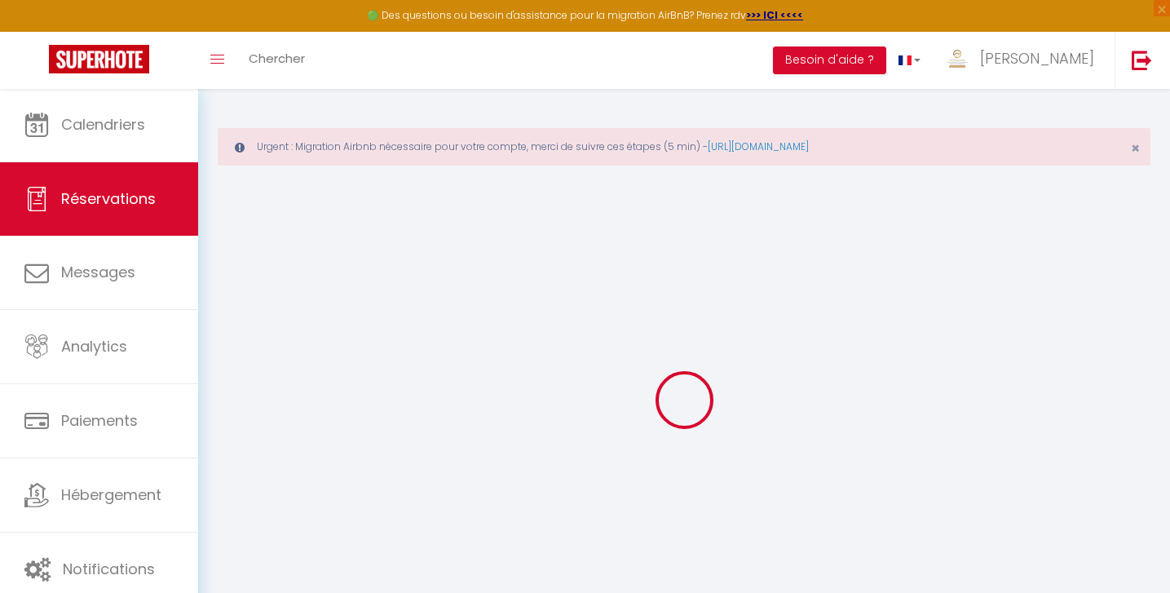
type input "[PERSON_NAME]"
type input "Pontoizeau"
type input "[EMAIL_ADDRESS][PERSON_NAME][DOMAIN_NAME]"
type input "0681691220"
select select "FR"
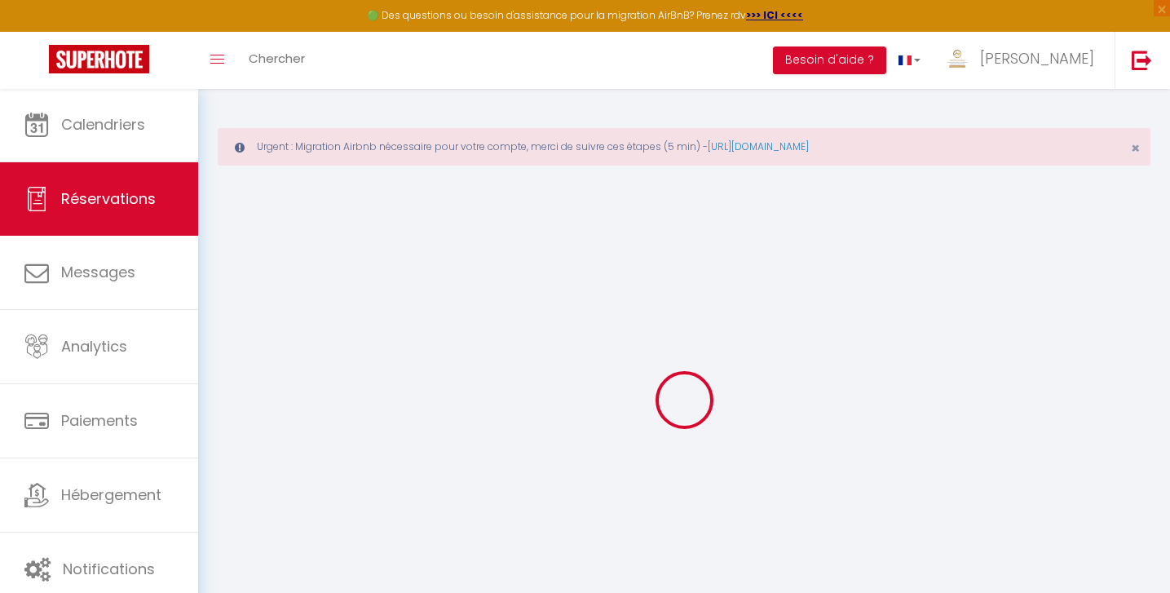
select select "28988"
select select "1"
type input "Dim 21 Septembre 2025"
select select
type input "Jeu 25 Septembre 2025"
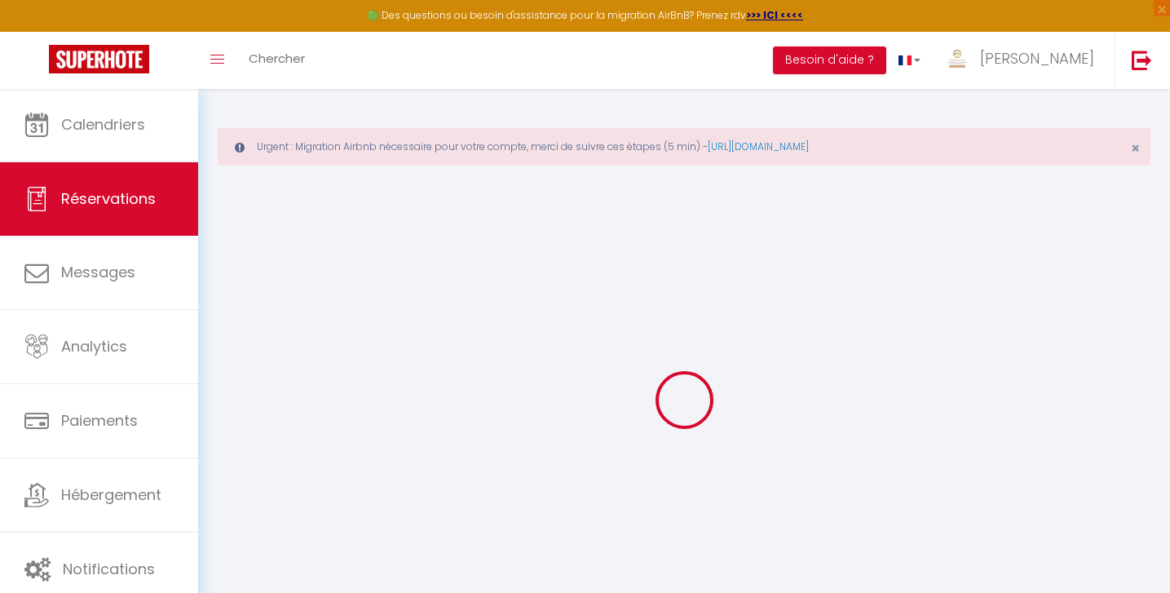
select select
type input "1"
select select "12"
select select "15"
type input "139"
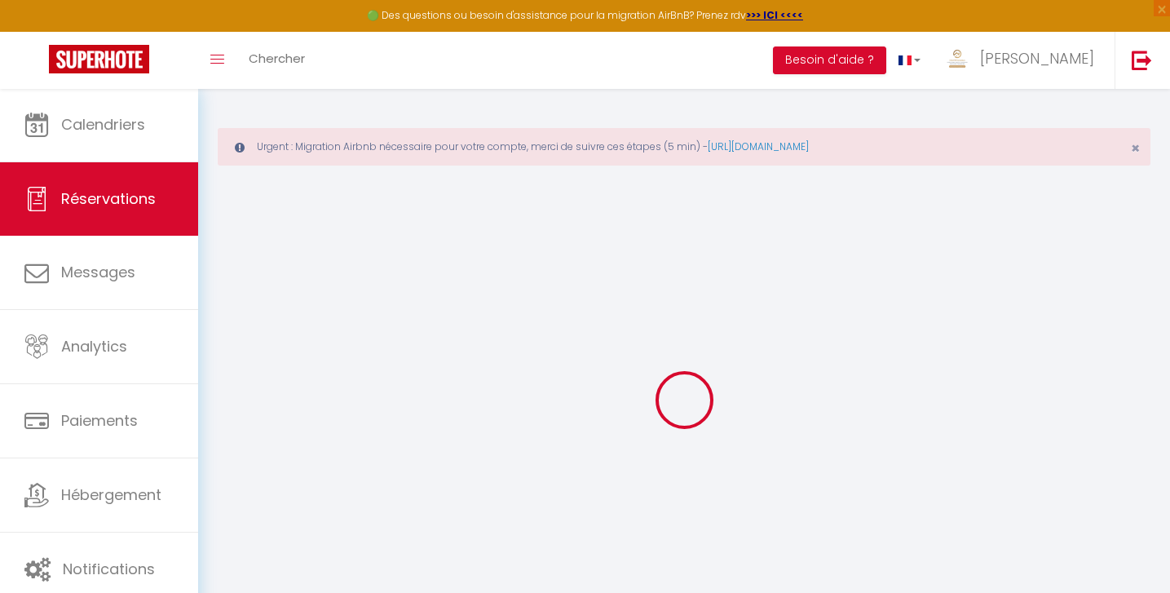
checkbox input "false"
type input "0"
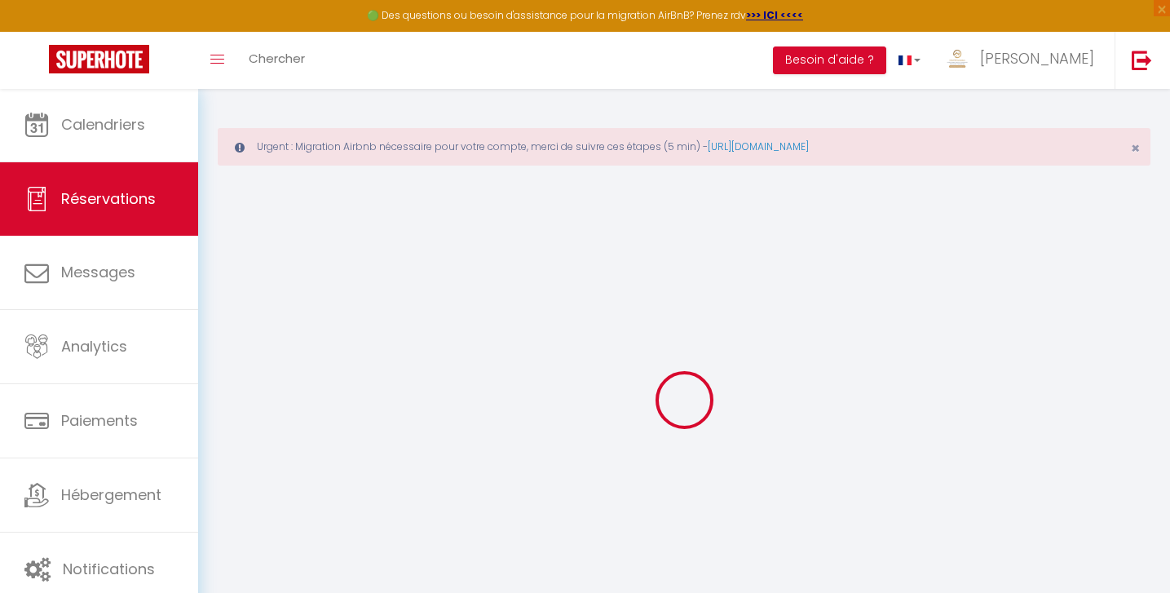
select select
checkbox input "false"
select select
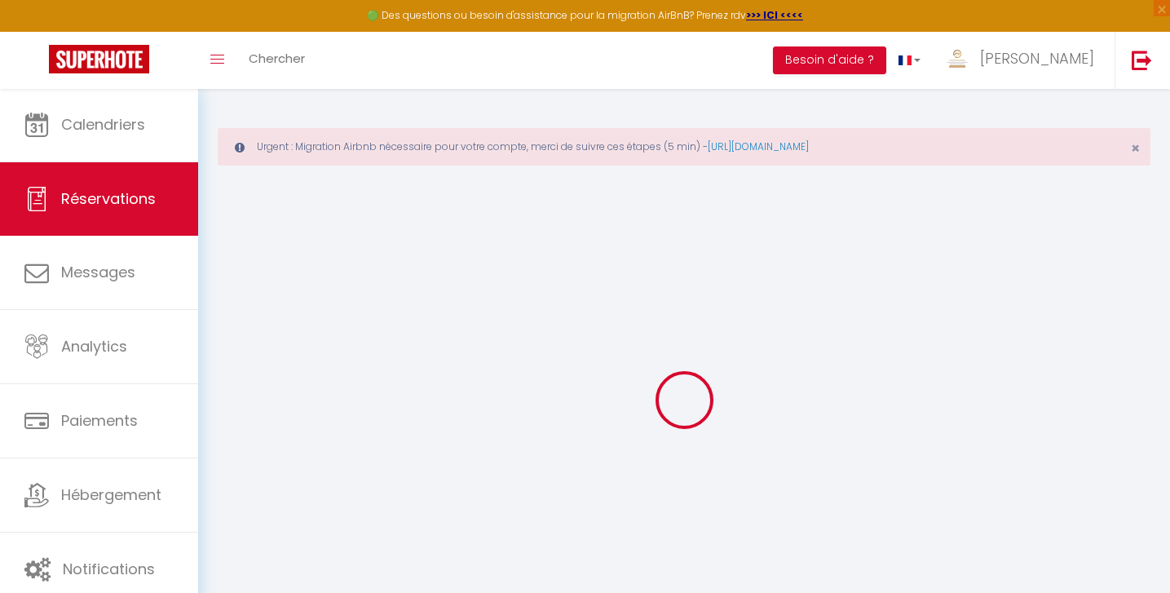
checkbox input "false"
select select
checkbox input "false"
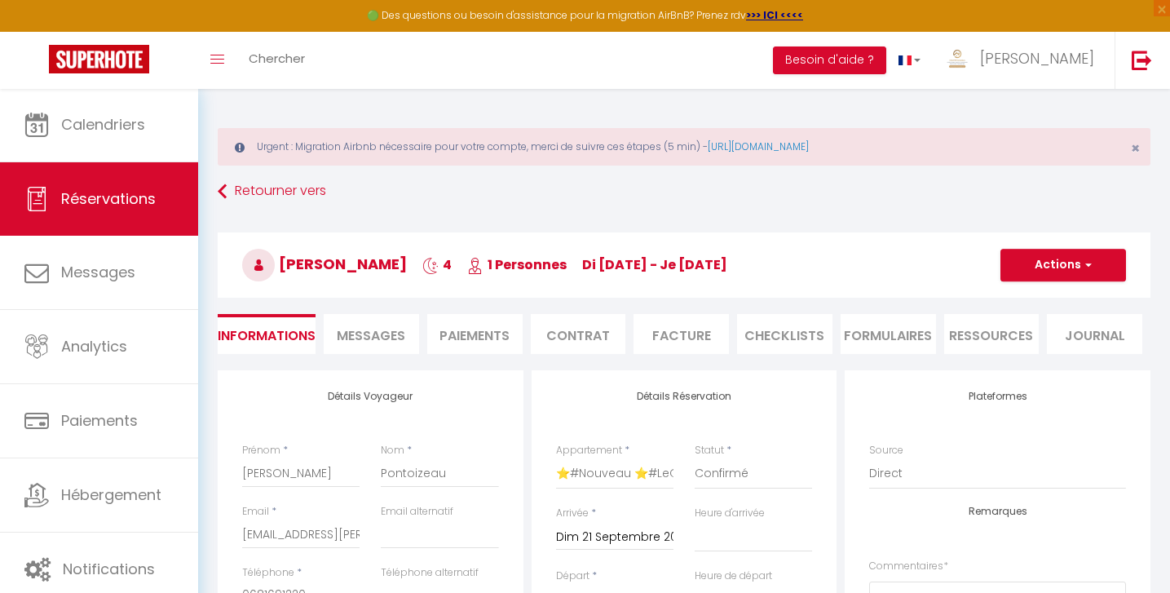
type input "20"
type input "7"
select select
checkbox input "false"
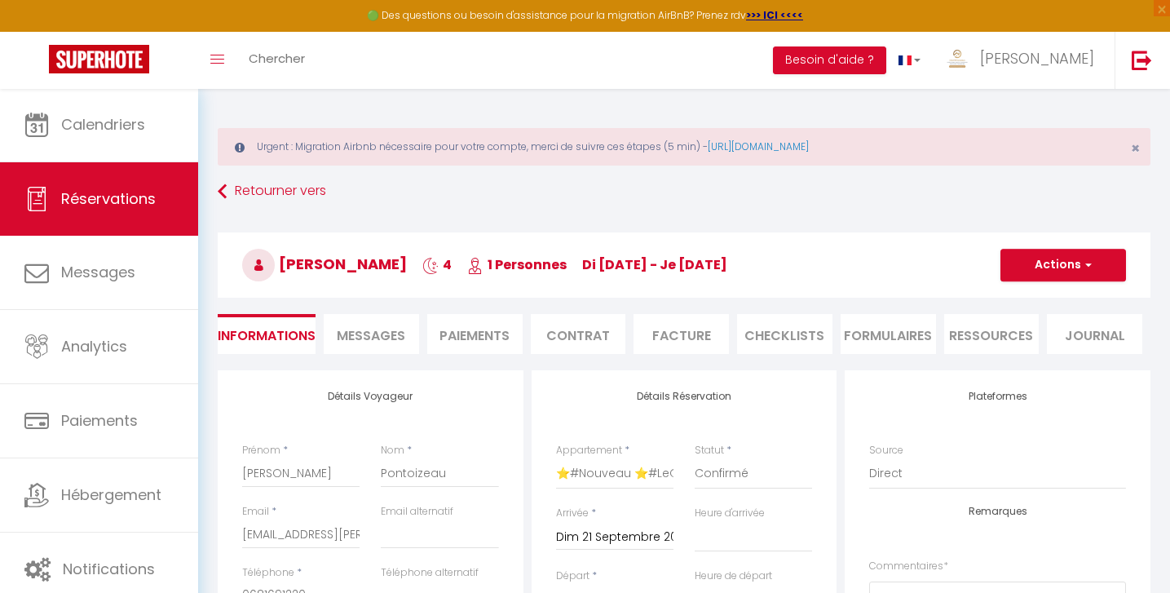
select select "15:00"
select select "10:00"
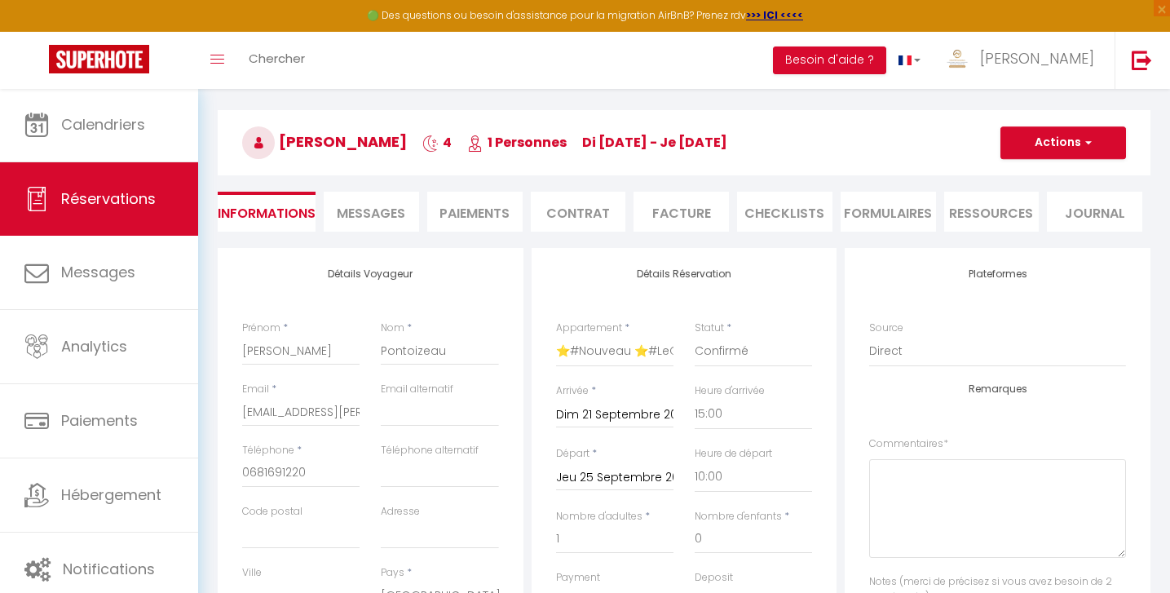
scroll to position [366, 0]
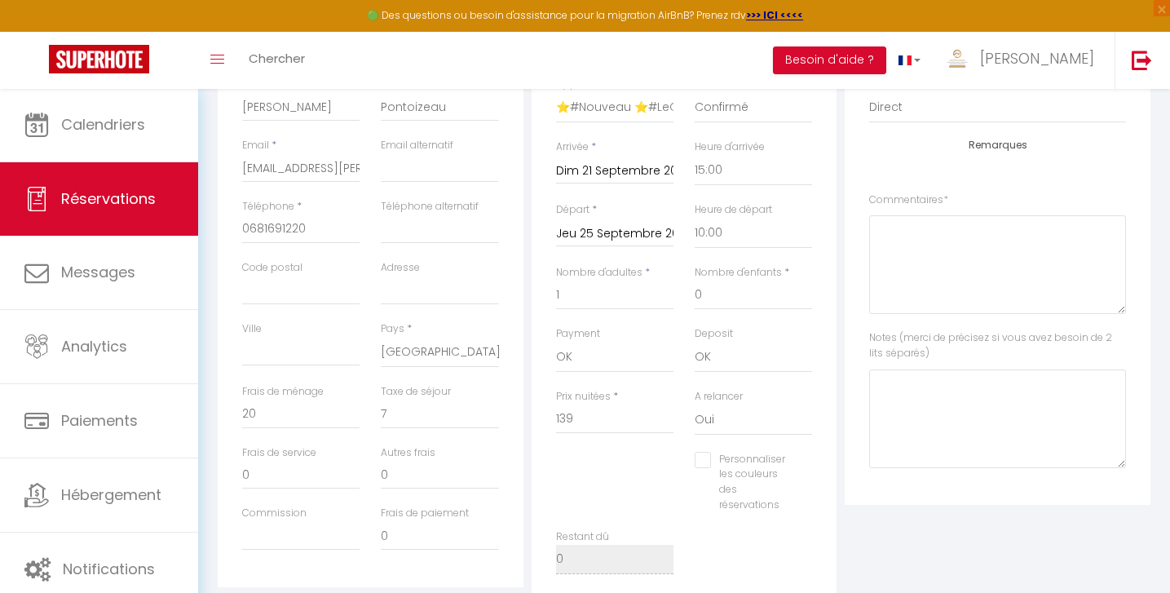
checkbox input "false"
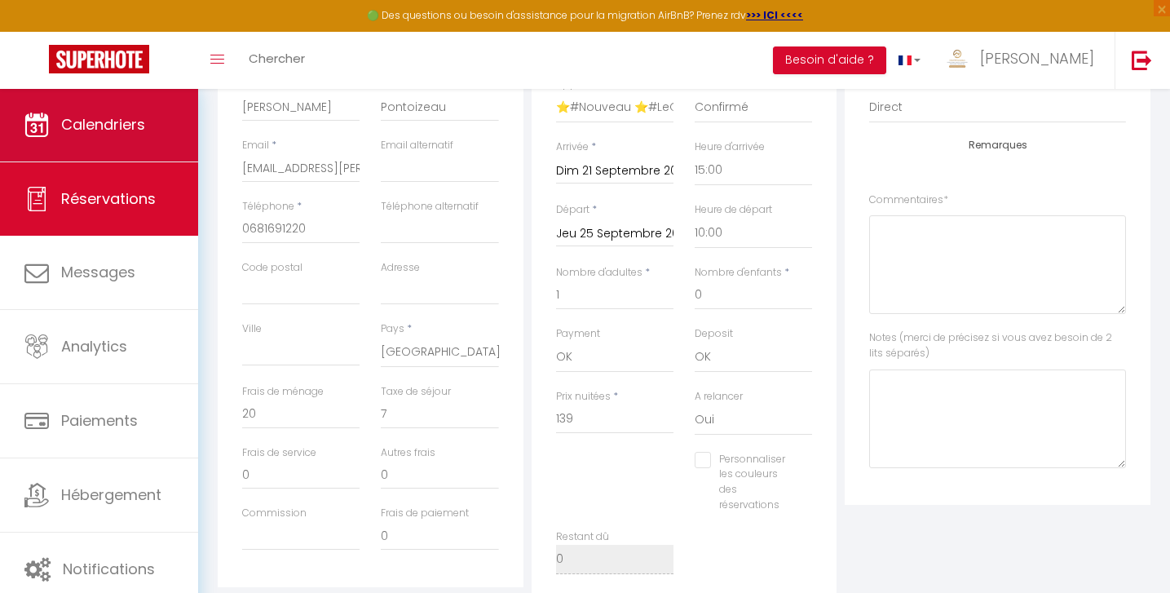
click at [86, 143] on link "Calendriers" at bounding box center [99, 124] width 198 height 73
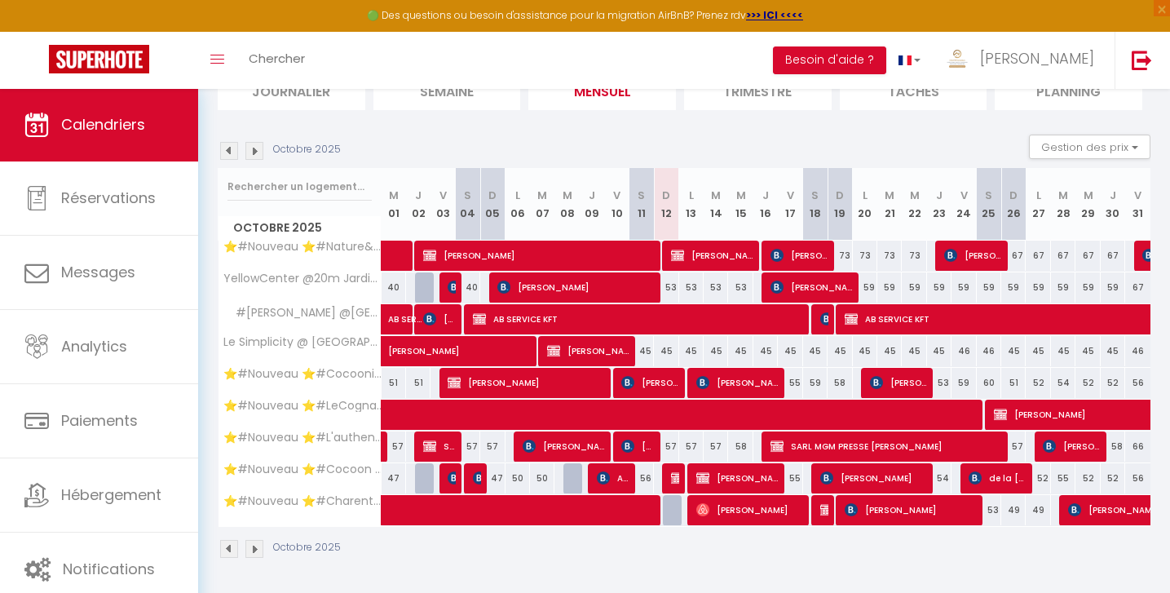
click at [232, 148] on img at bounding box center [229, 151] width 18 height 18
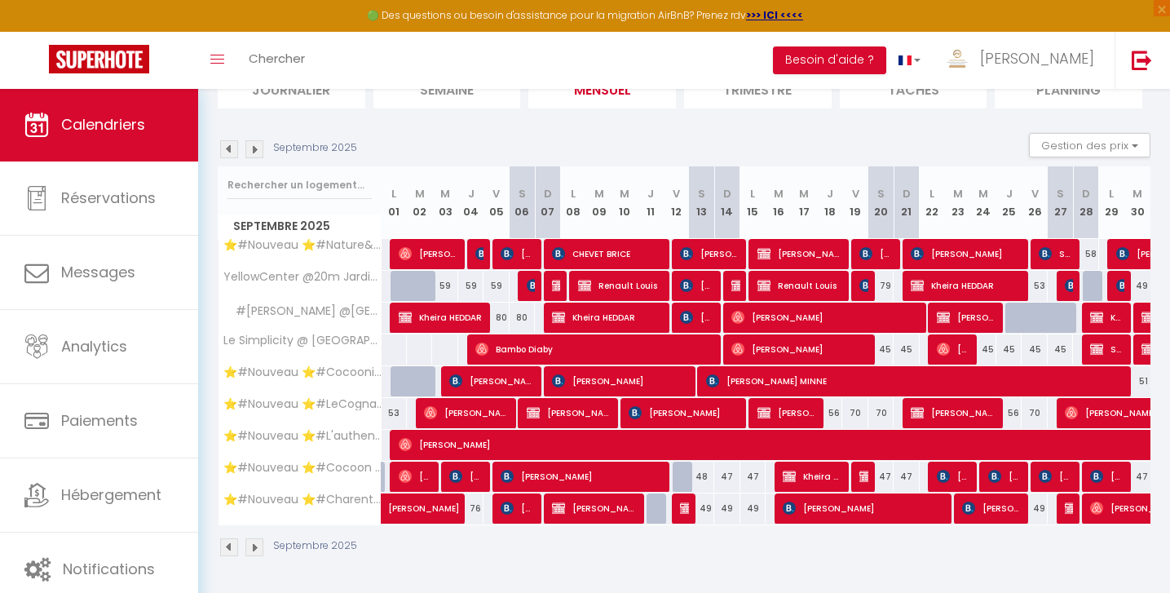
scroll to position [200, 0]
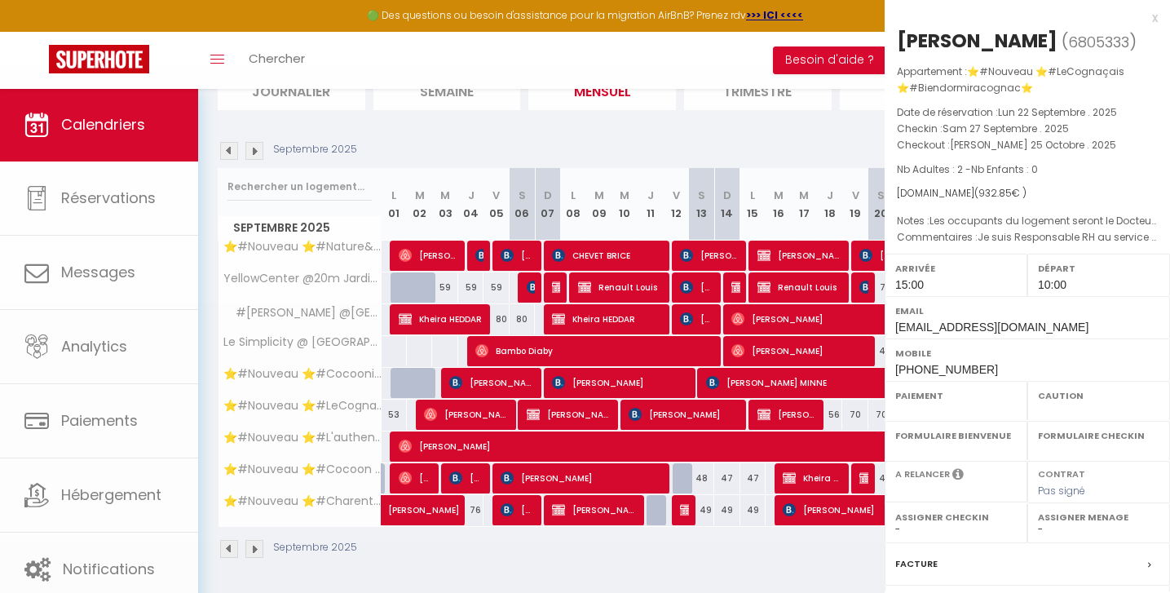
select select "OK"
select select "1"
select select "0"
select select "1"
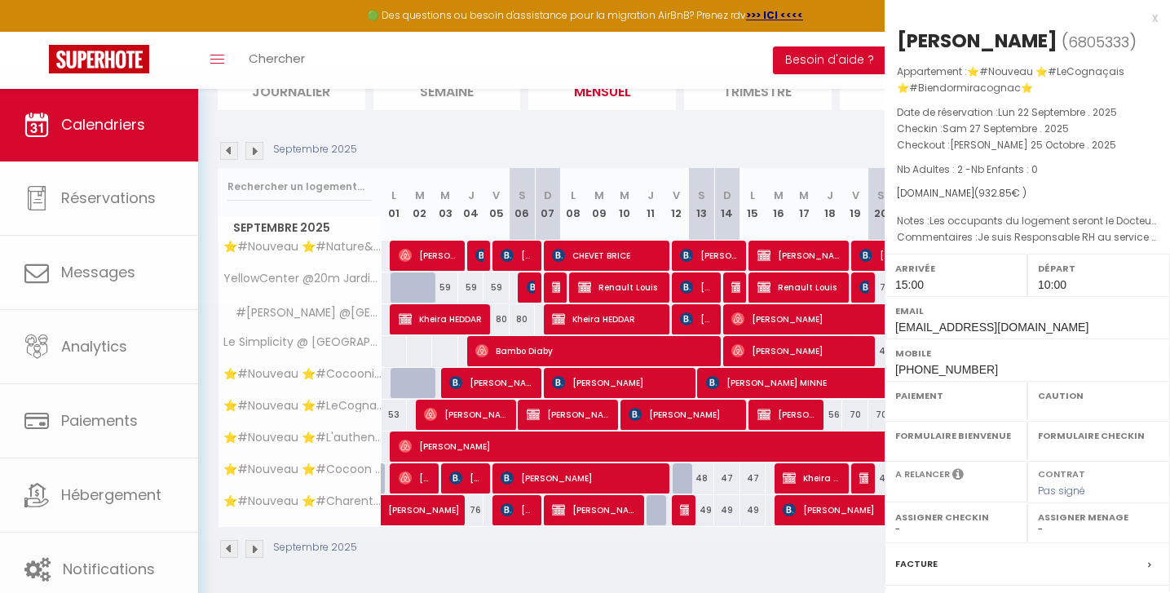
select select
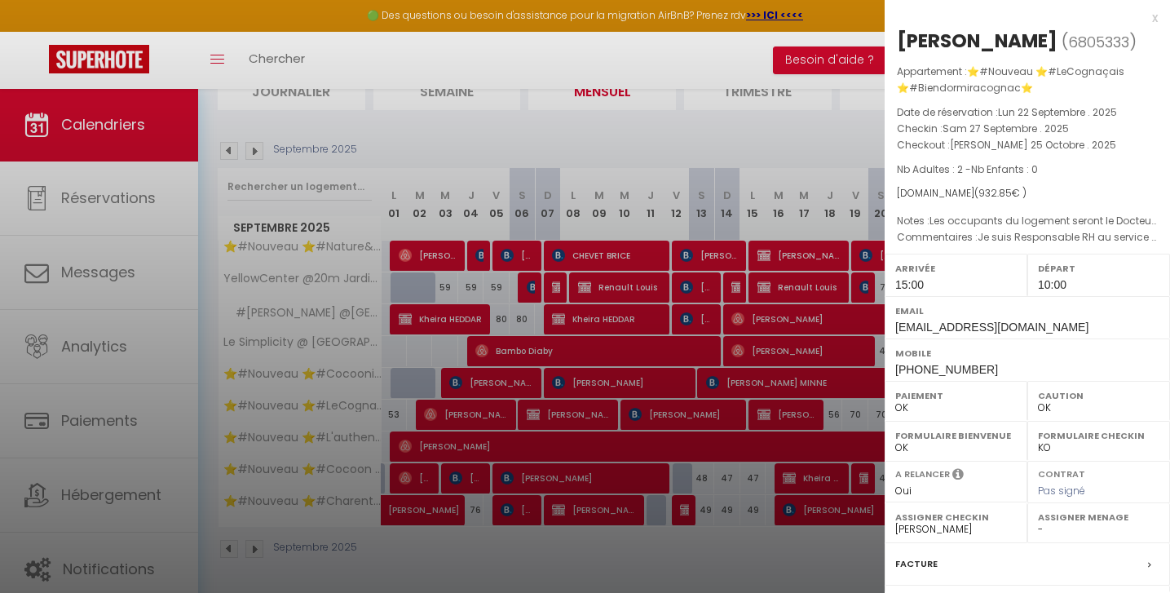
click at [797, 132] on div at bounding box center [585, 296] width 1170 height 593
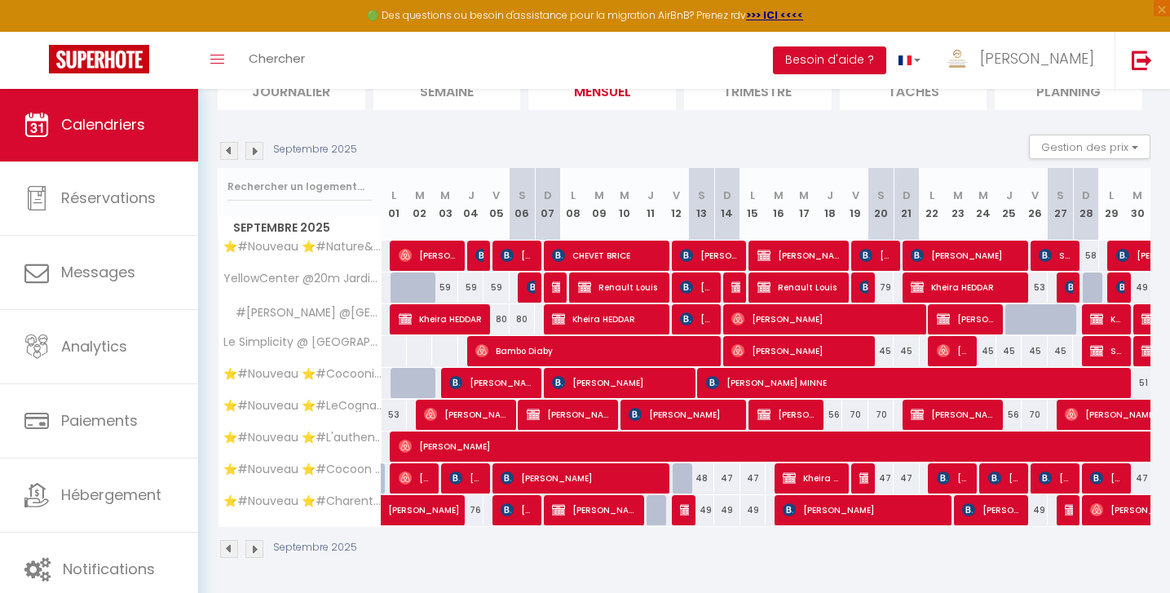
click at [475, 415] on span "[PERSON_NAME]" at bounding box center [466, 414] width 84 height 31
select select "51297"
select select "51353"
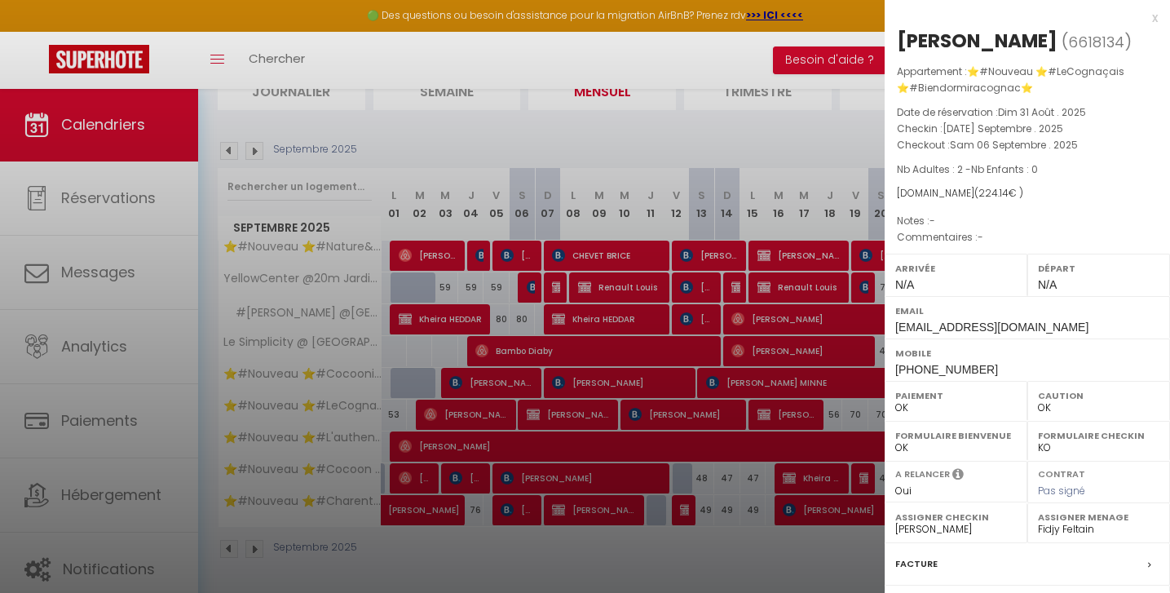
click at [755, 142] on div at bounding box center [585, 296] width 1170 height 593
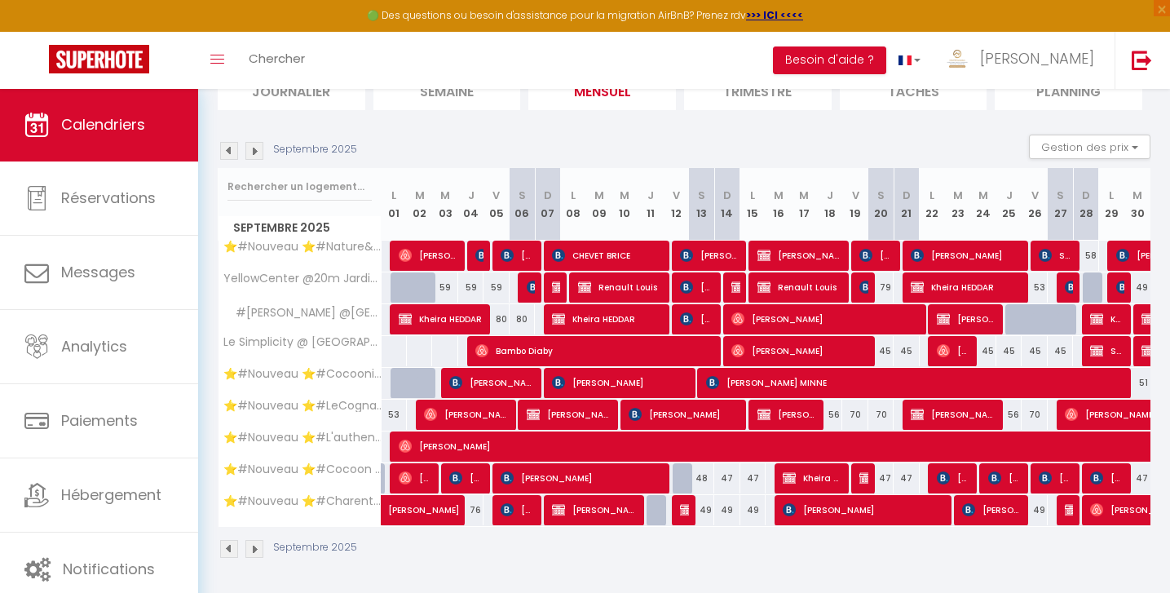
click at [554, 421] on span "[PERSON_NAME]" at bounding box center [569, 414] width 84 height 31
select select
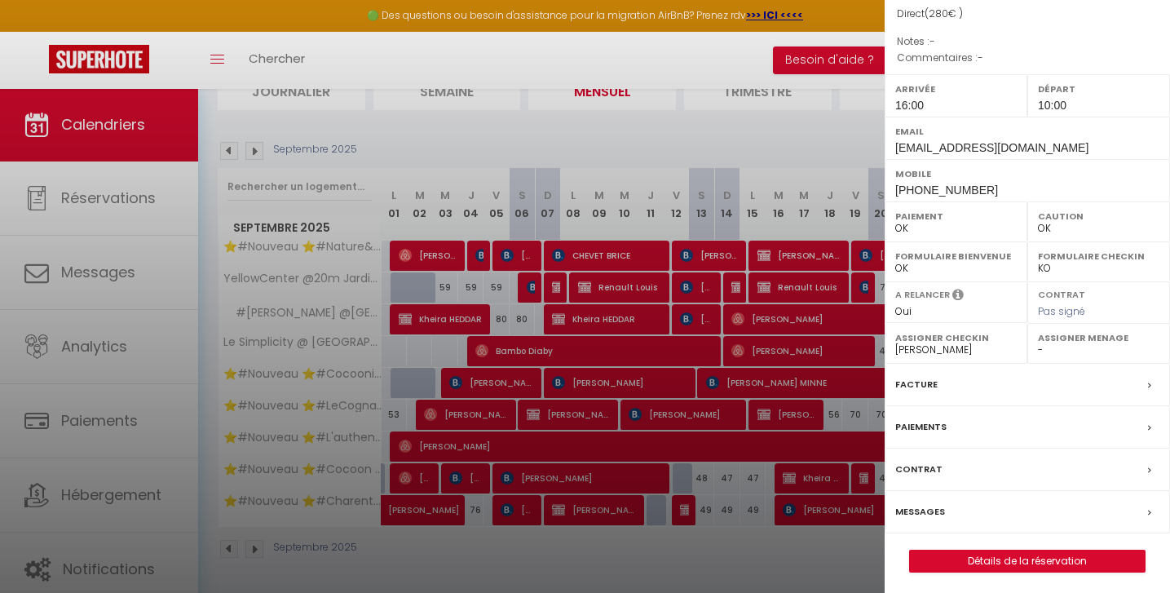
scroll to position [179, 0]
click at [1008, 556] on link "Détails de la réservation" at bounding box center [1027, 561] width 235 height 21
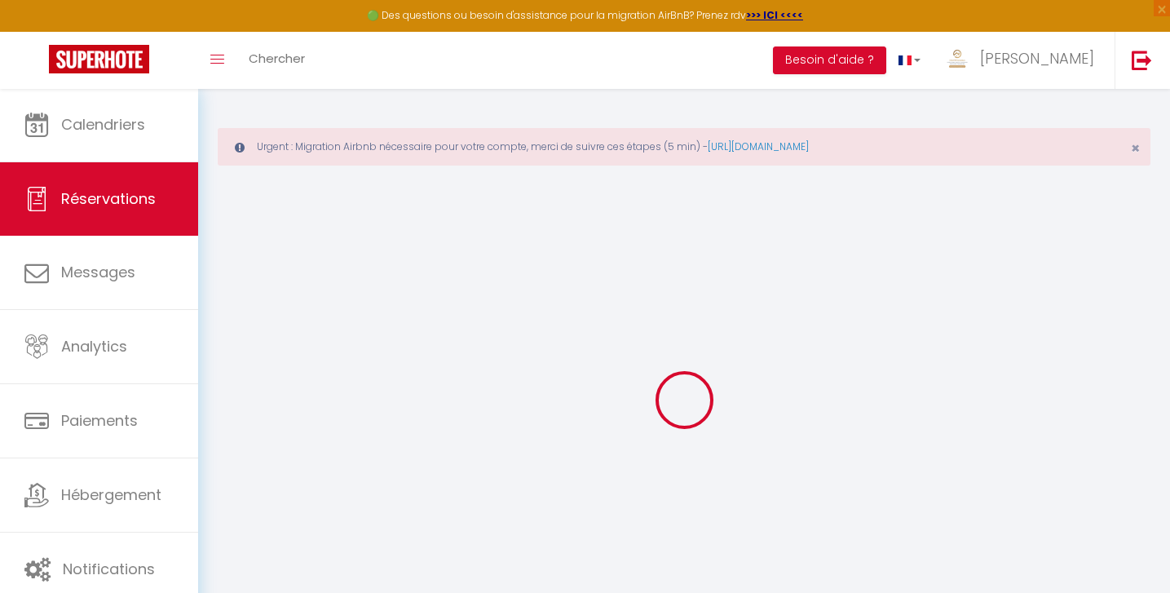
type input "Nathanaelle"
type input "[PERSON_NAME]"
type input "[EMAIL_ADDRESS][DOMAIN_NAME]"
type input "[PHONE_NUMBER]"
select select "FR"
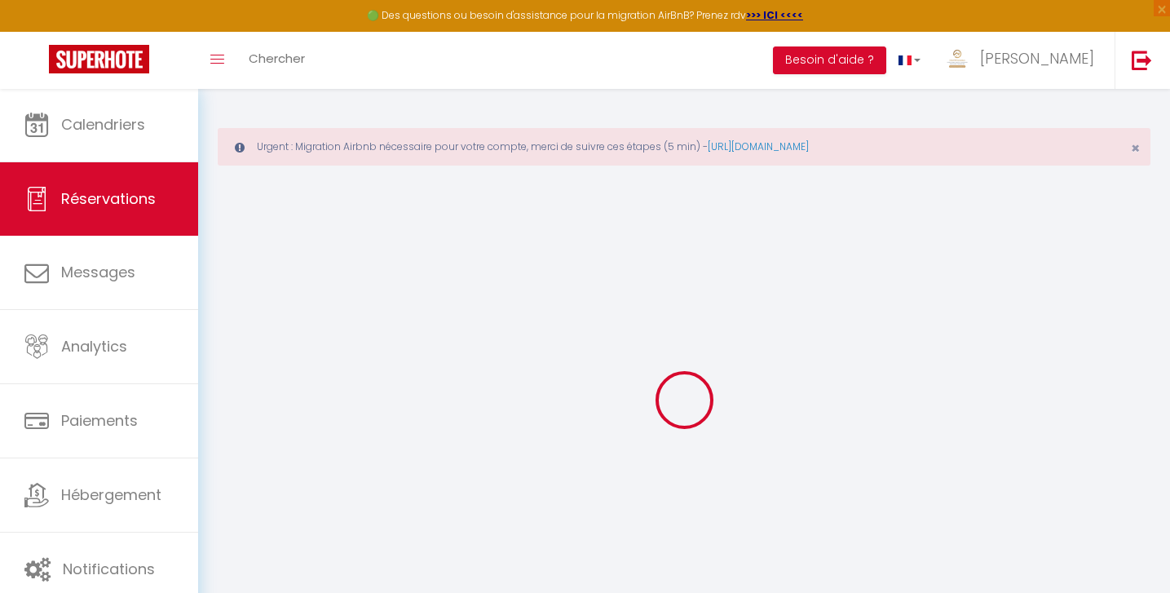
select select "28988"
select select "1"
type input "Sam 06 Septembre 2025"
select select
type input "Mer 10 Septembre 2025"
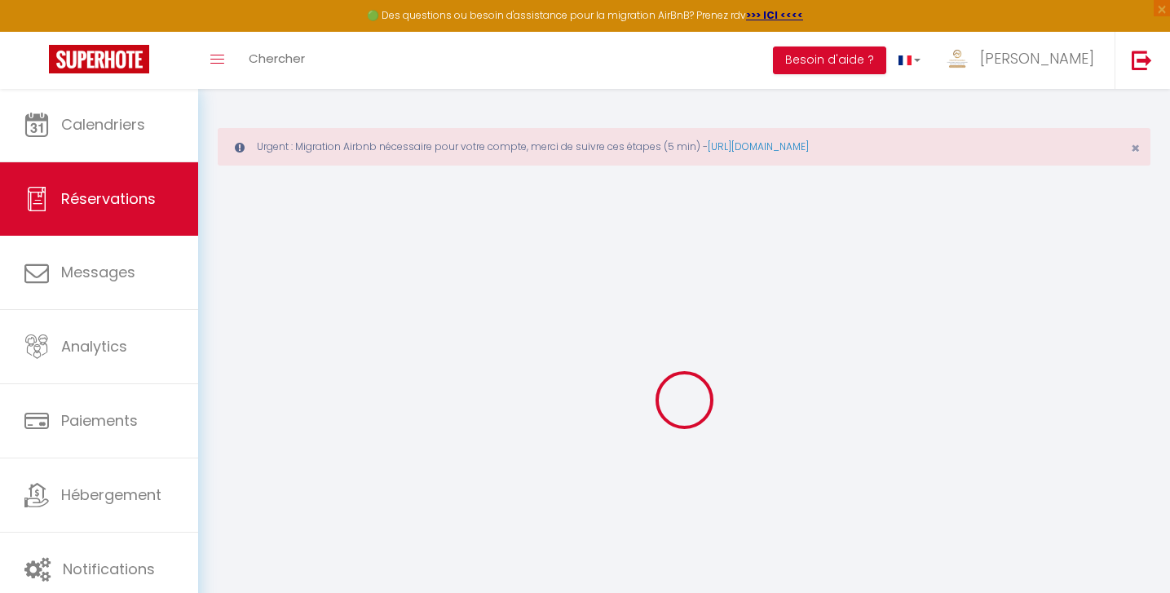
select select
type input "1"
select select "12"
select select
type input "252.8"
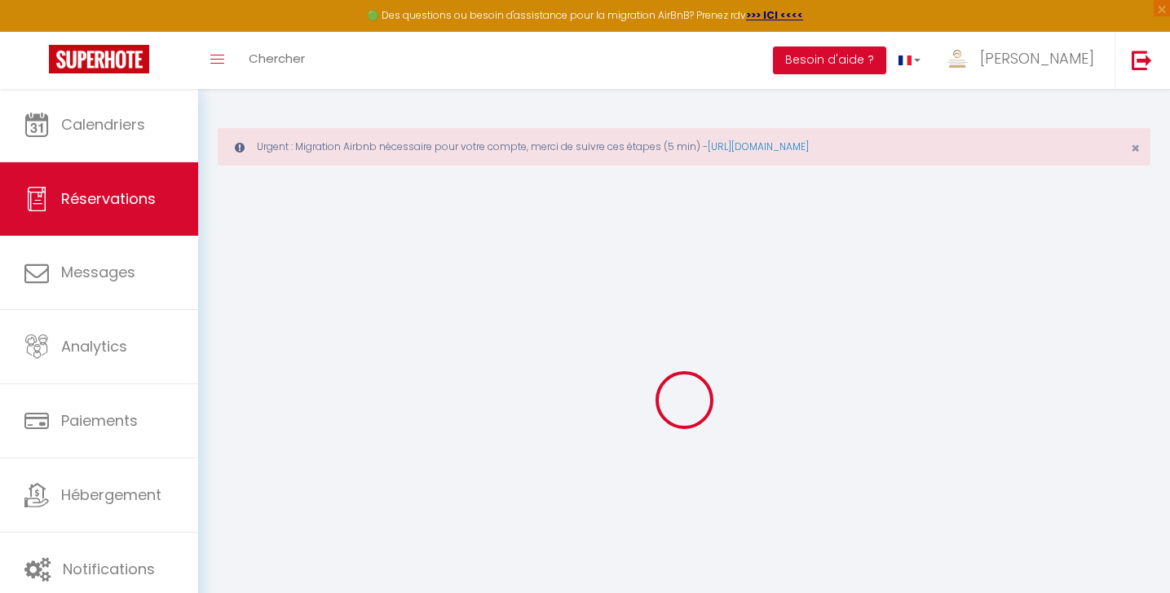
checkbox input "false"
type input "0"
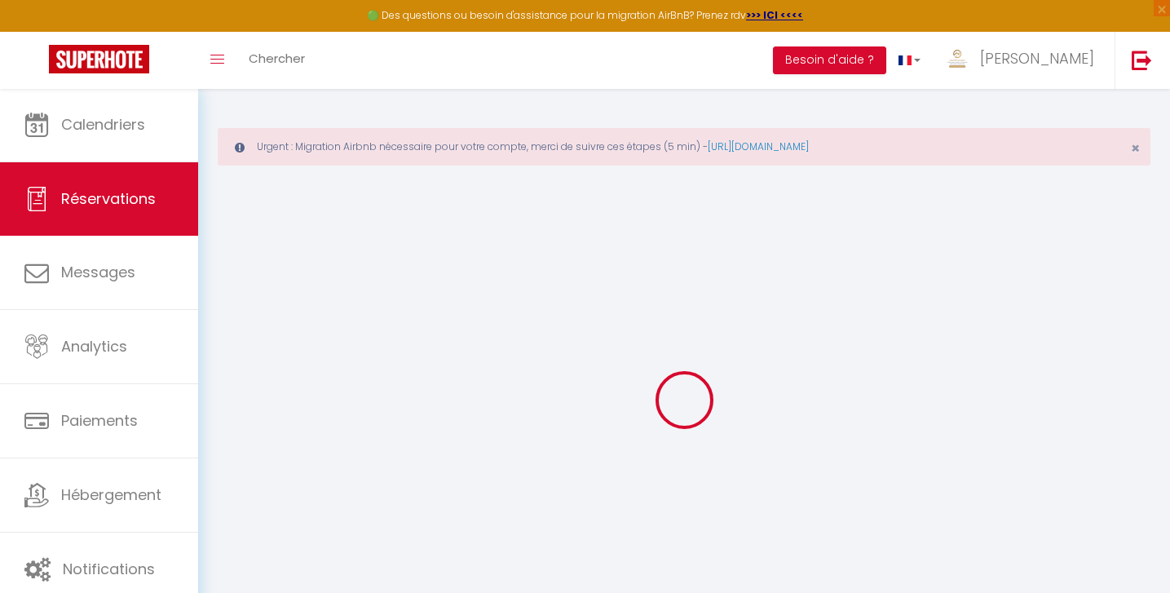
select select
select select "15"
checkbox input "false"
select select
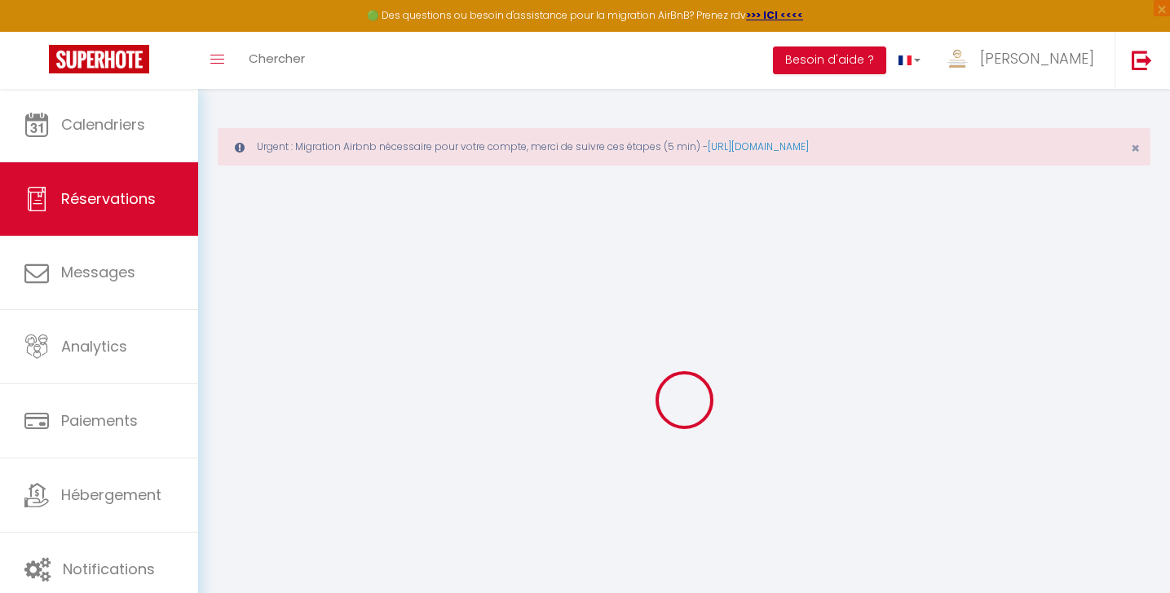
select select
checkbox input "false"
select select
checkbox input "false"
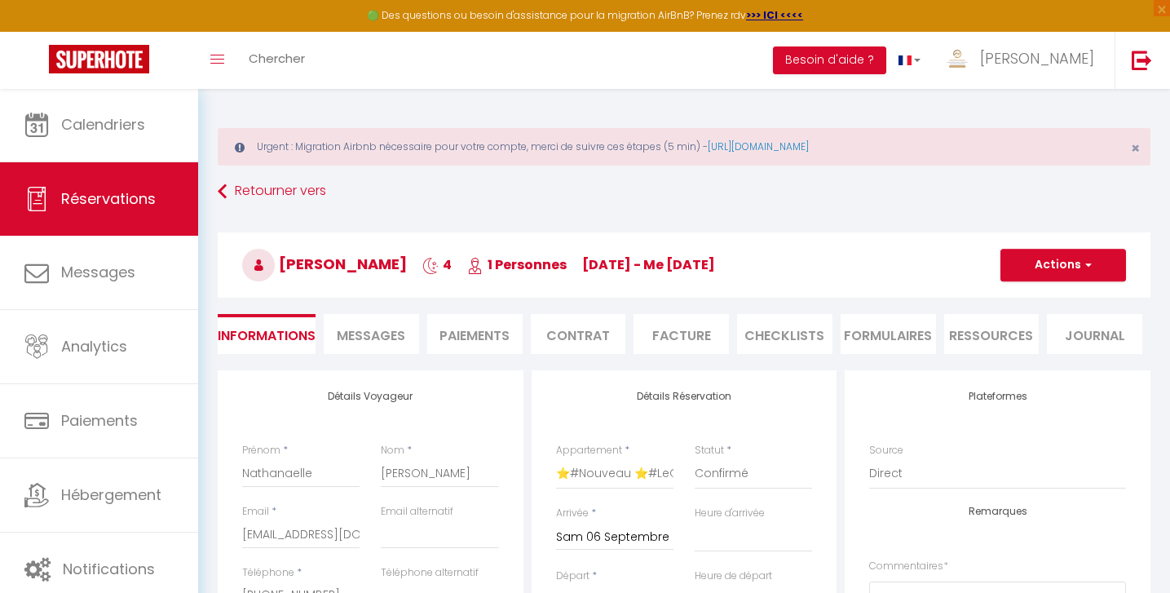
type input "20"
type input "7.2"
select select
checkbox input "false"
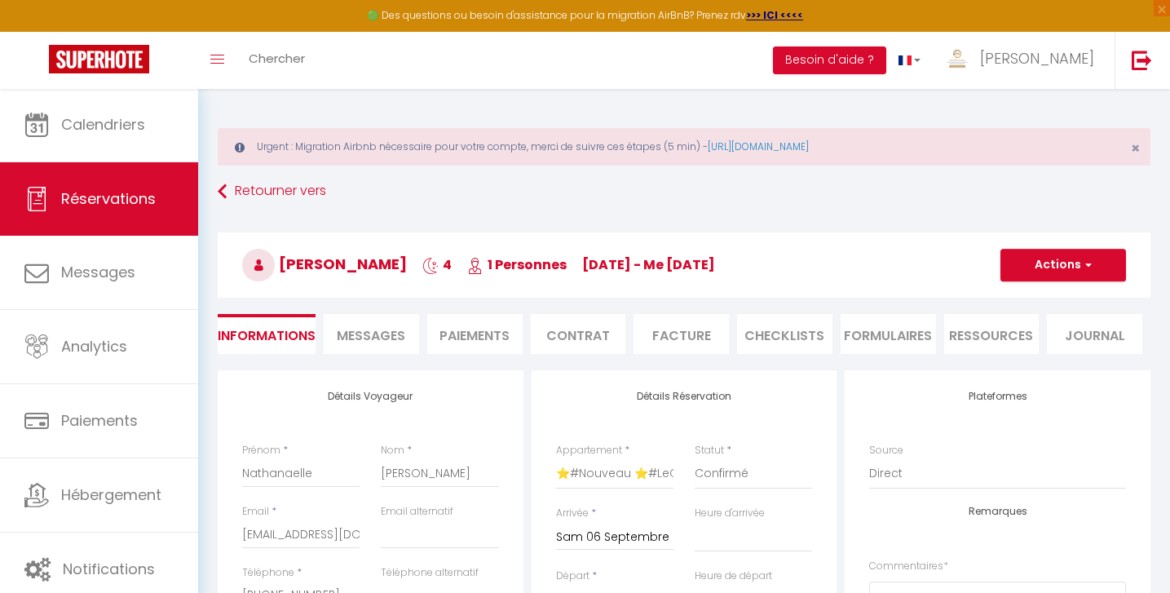
select select "16:00"
select select "10:00"
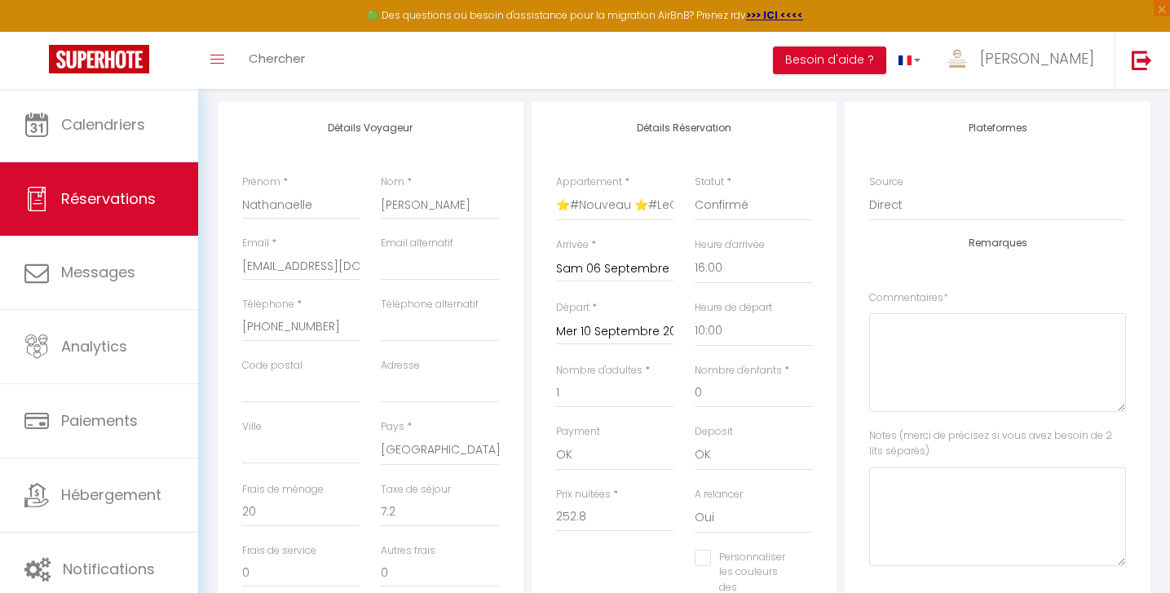
scroll to position [286, 0]
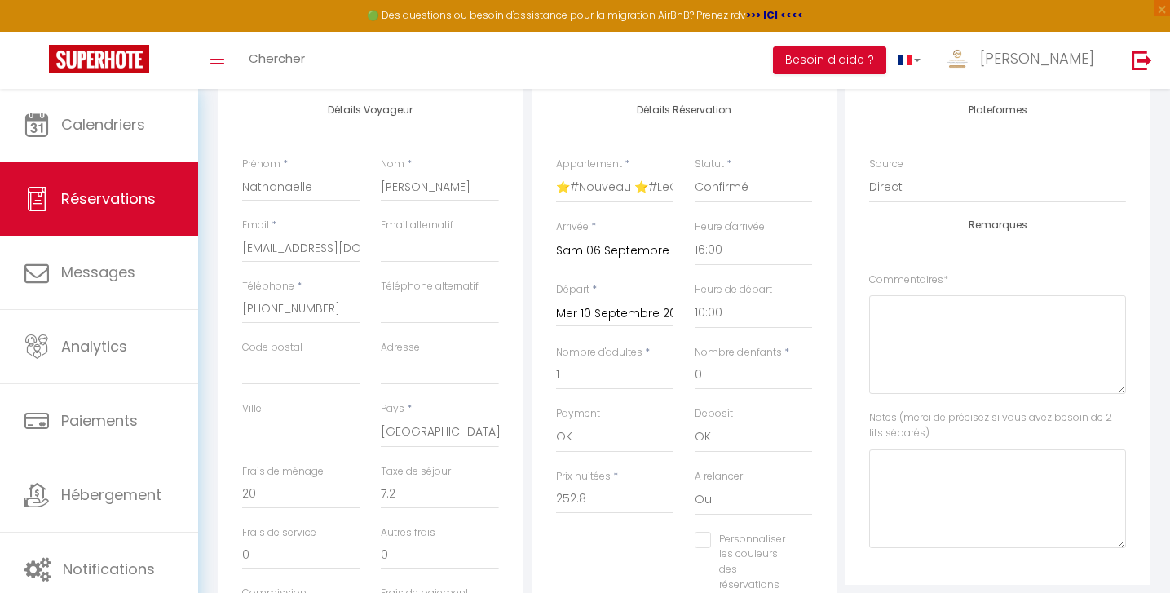
checkbox input "false"
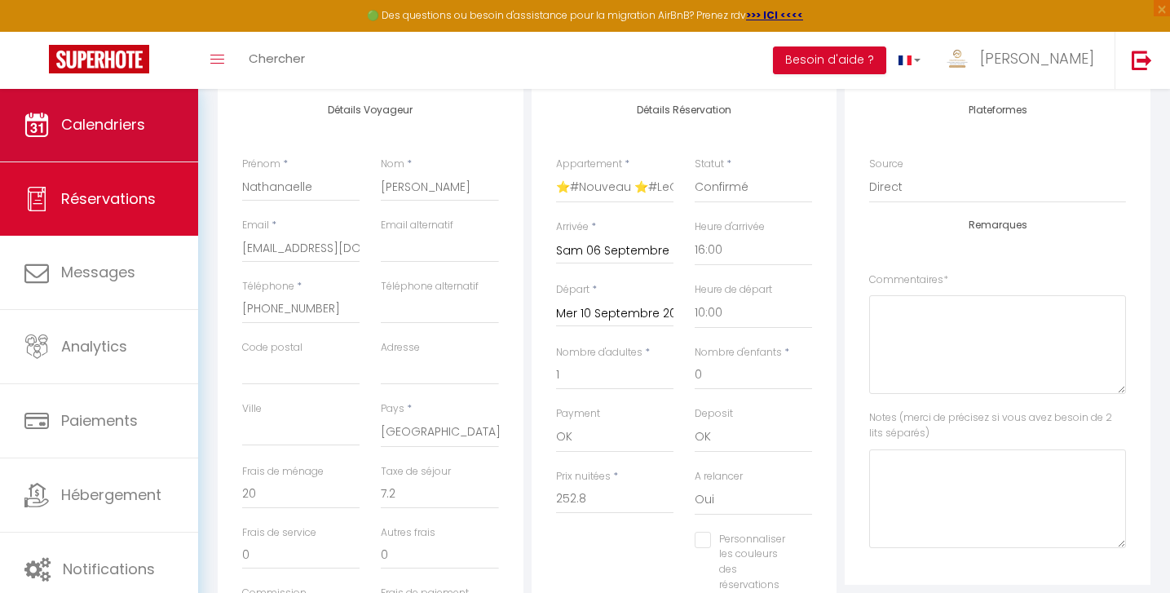
click at [92, 127] on span "Calendriers" at bounding box center [103, 124] width 84 height 20
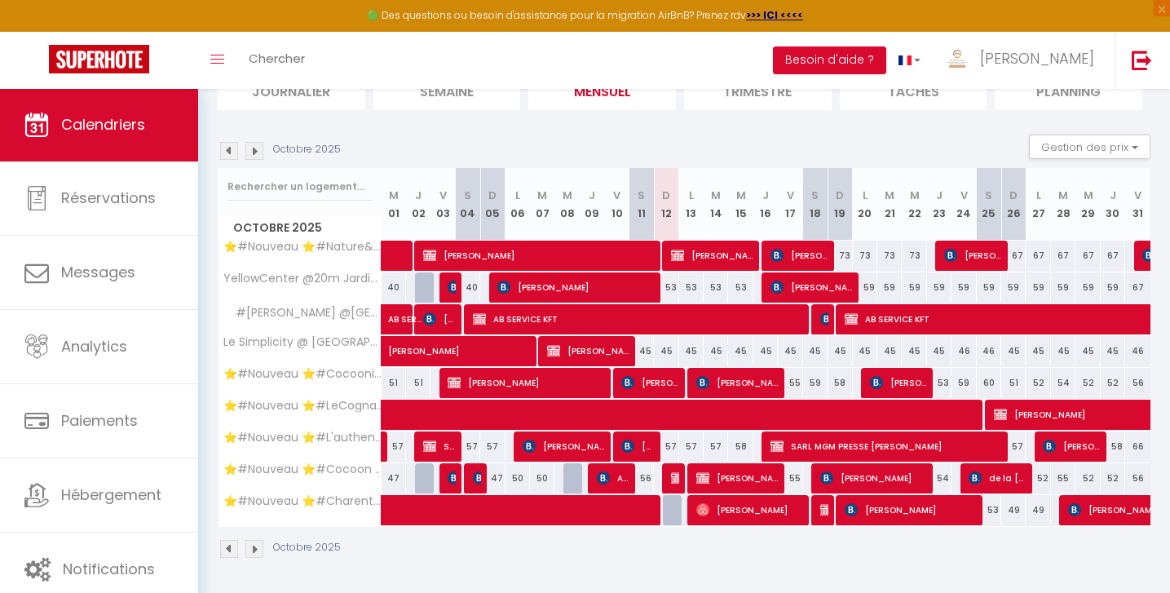
click at [228, 149] on img at bounding box center [229, 151] width 18 height 18
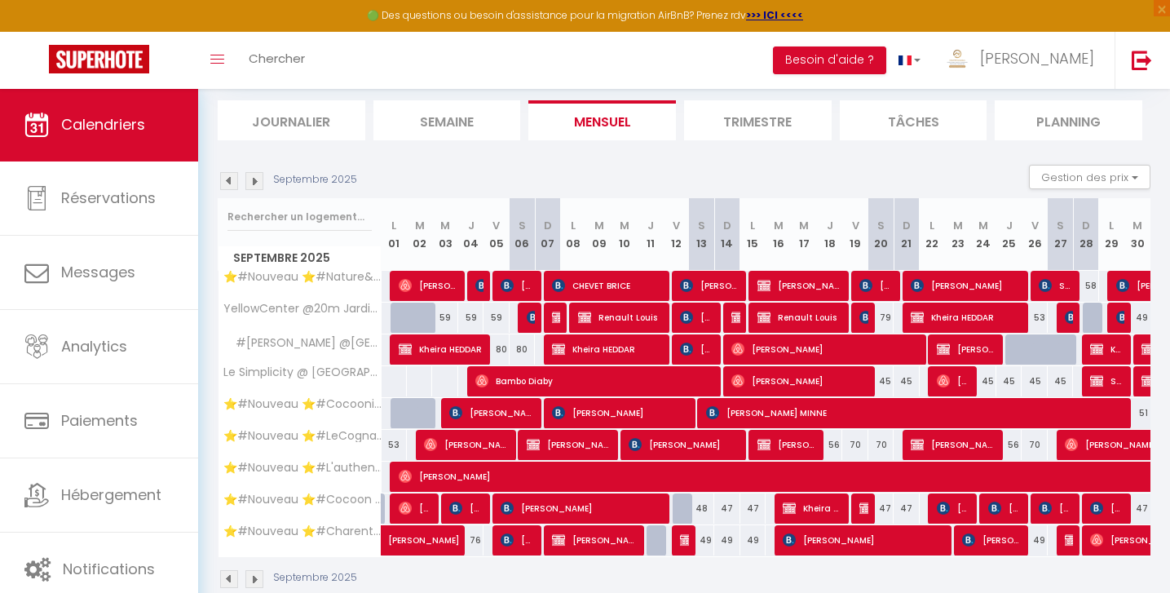
scroll to position [177, 0]
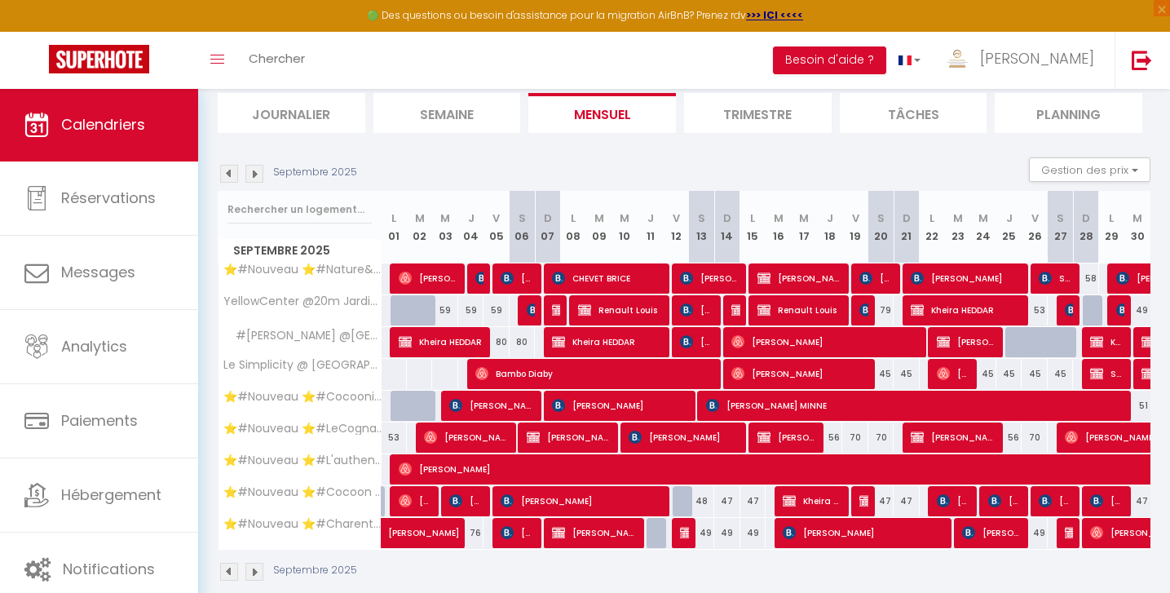
drag, startPoint x: 780, startPoint y: 438, endPoint x: 798, endPoint y: 434, distance: 18.4
click at [780, 438] on span "[PERSON_NAME]" at bounding box center [787, 437] width 59 height 31
select select "KO"
select select "OK"
select select "0"
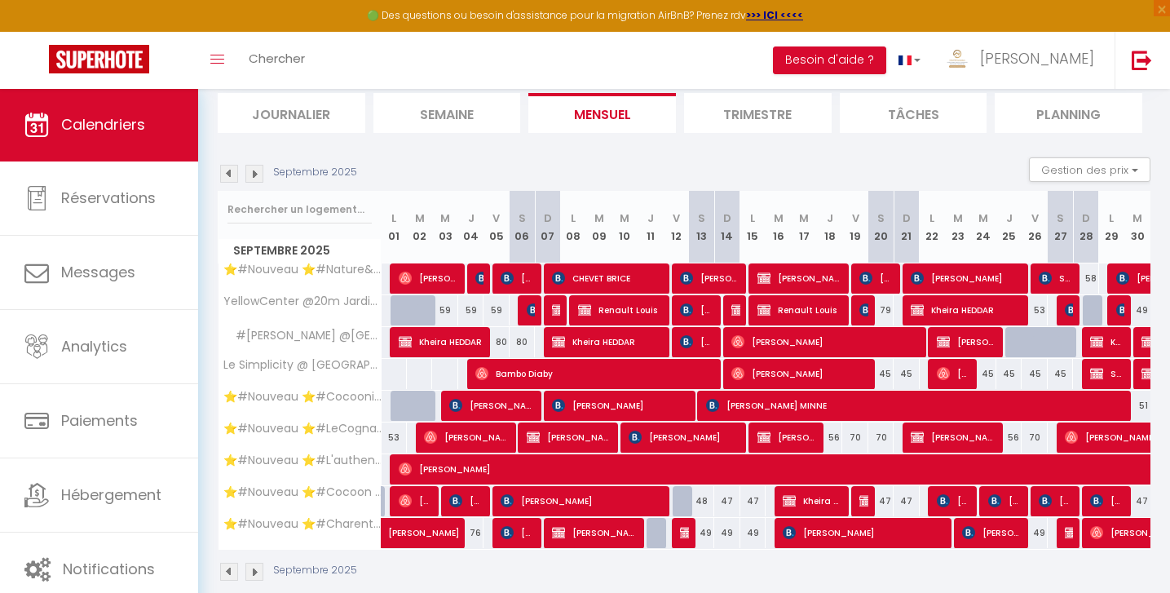
select select "0"
select select "1"
select select
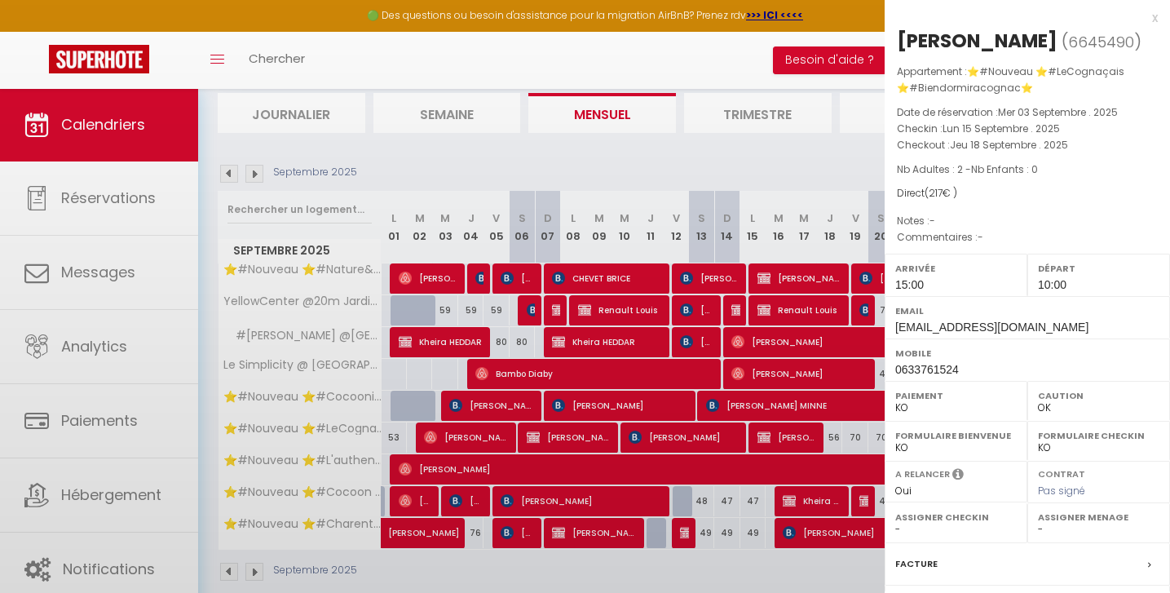
select select "51297"
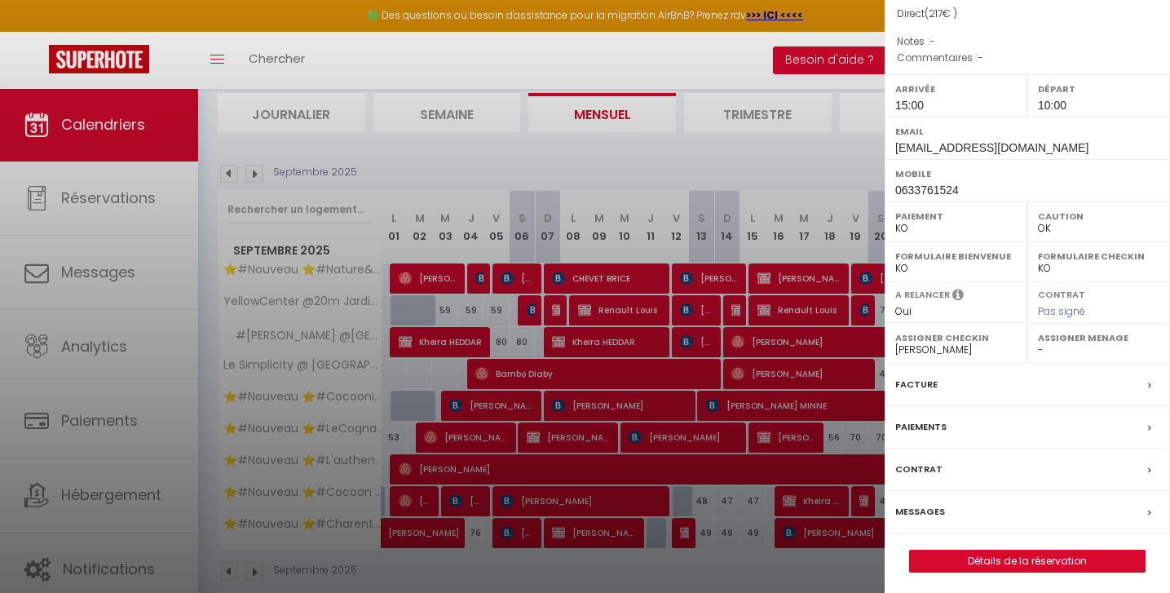
scroll to position [179, 0]
click at [1018, 553] on link "Détails de la réservation" at bounding box center [1027, 561] width 235 height 21
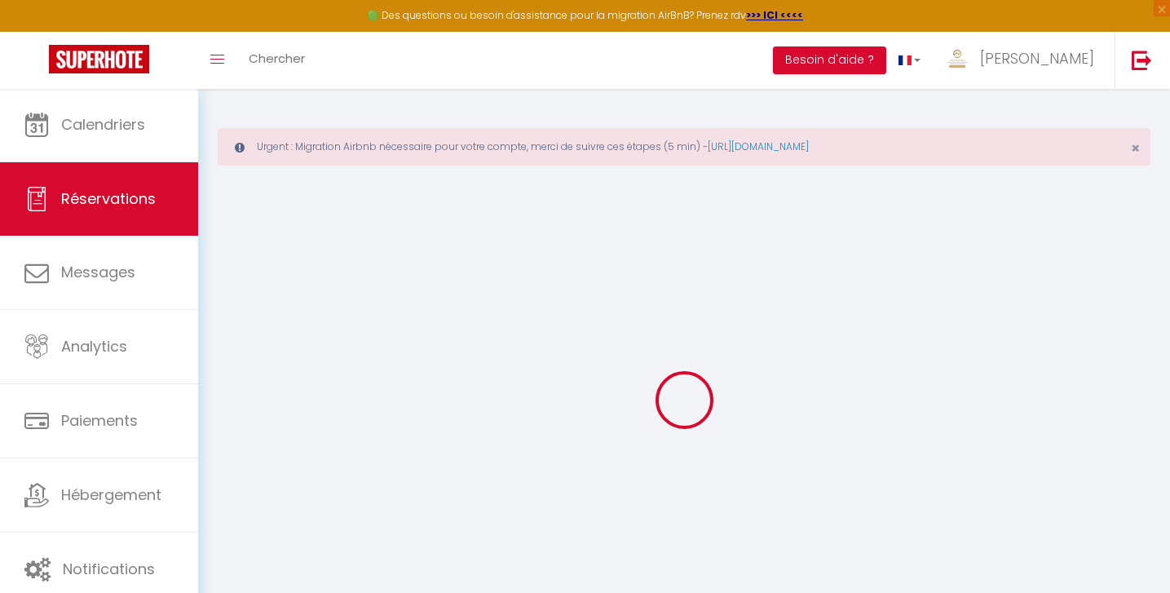
type input "[PERSON_NAME]"
type input "BRETON"
type input "[EMAIL_ADDRESS][DOMAIN_NAME]"
type input "0633761524"
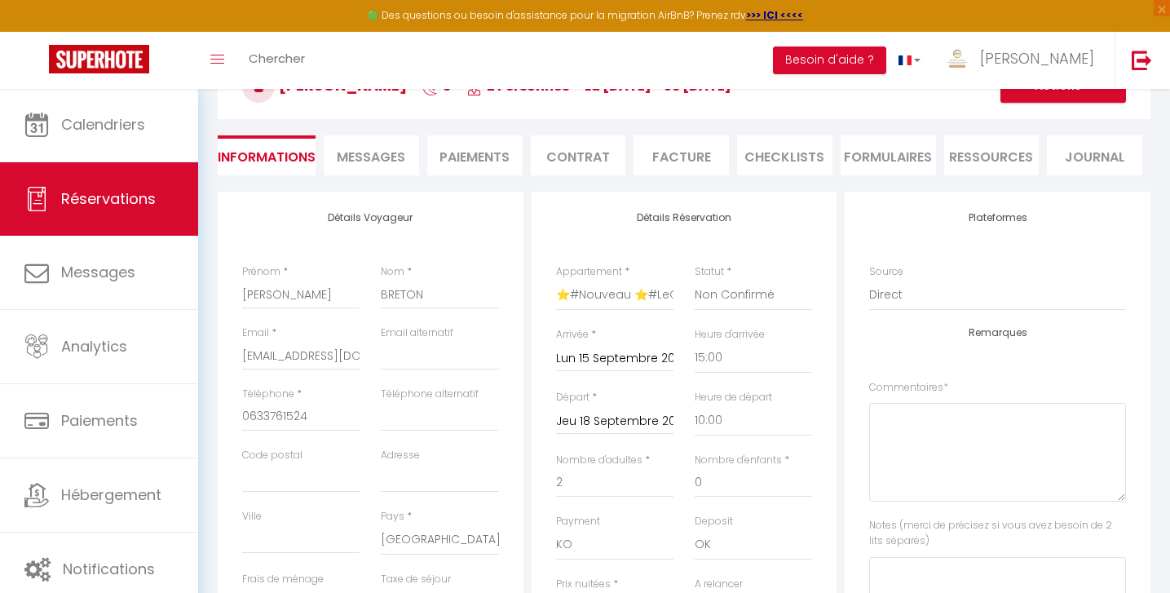
scroll to position [473, 0]
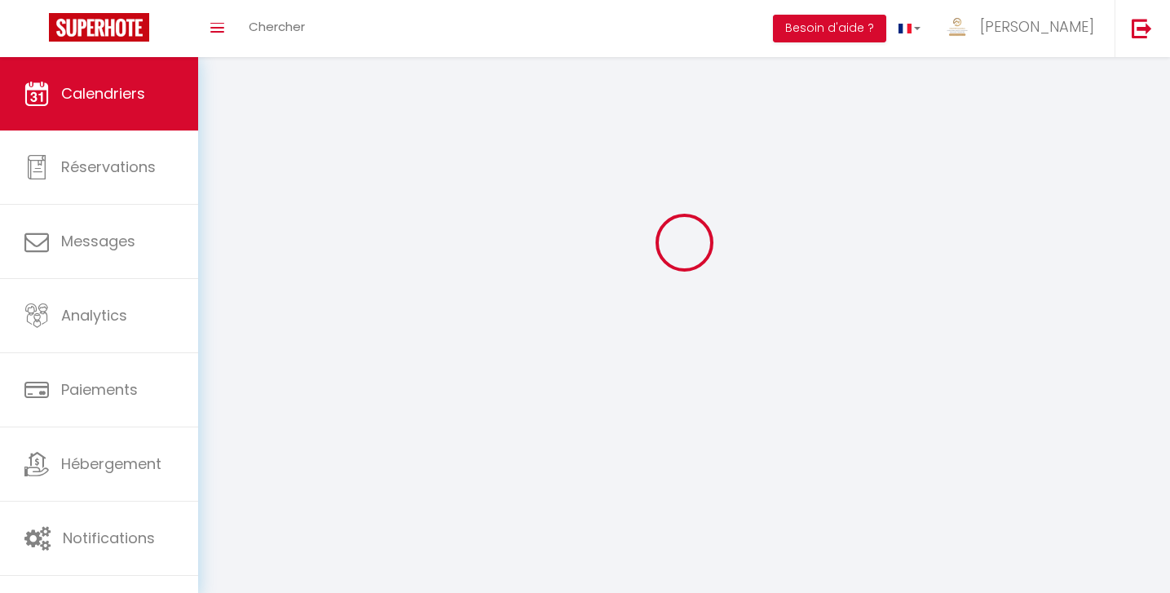
scroll to position [57, 0]
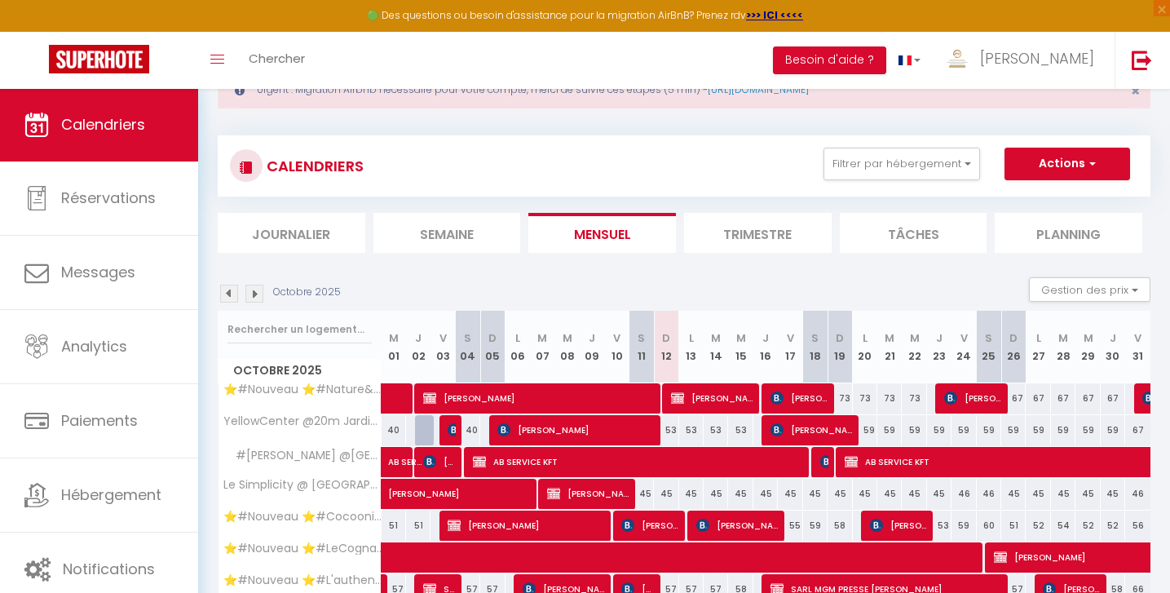
click at [227, 288] on img at bounding box center [229, 294] width 18 height 18
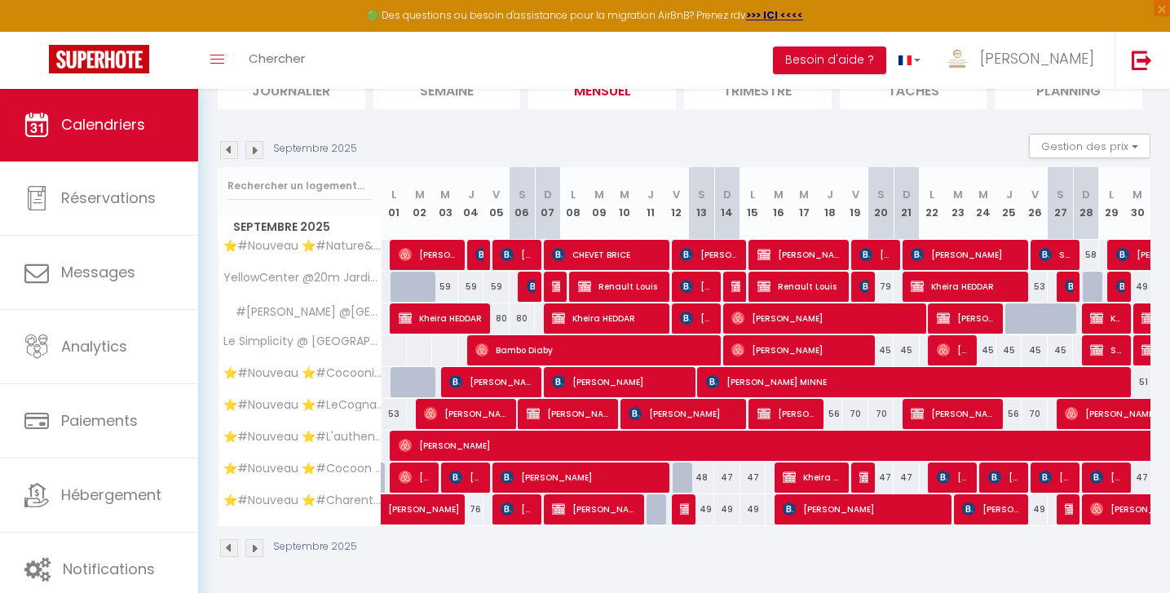
scroll to position [200, 0]
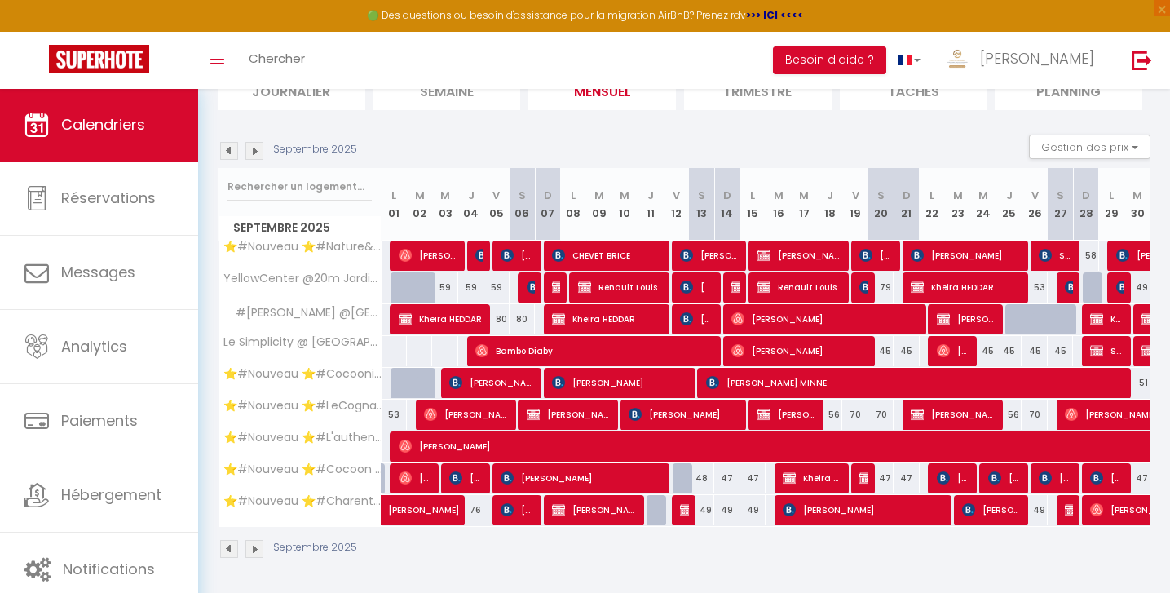
click at [967, 416] on span "[PERSON_NAME]" at bounding box center [953, 414] width 84 height 31
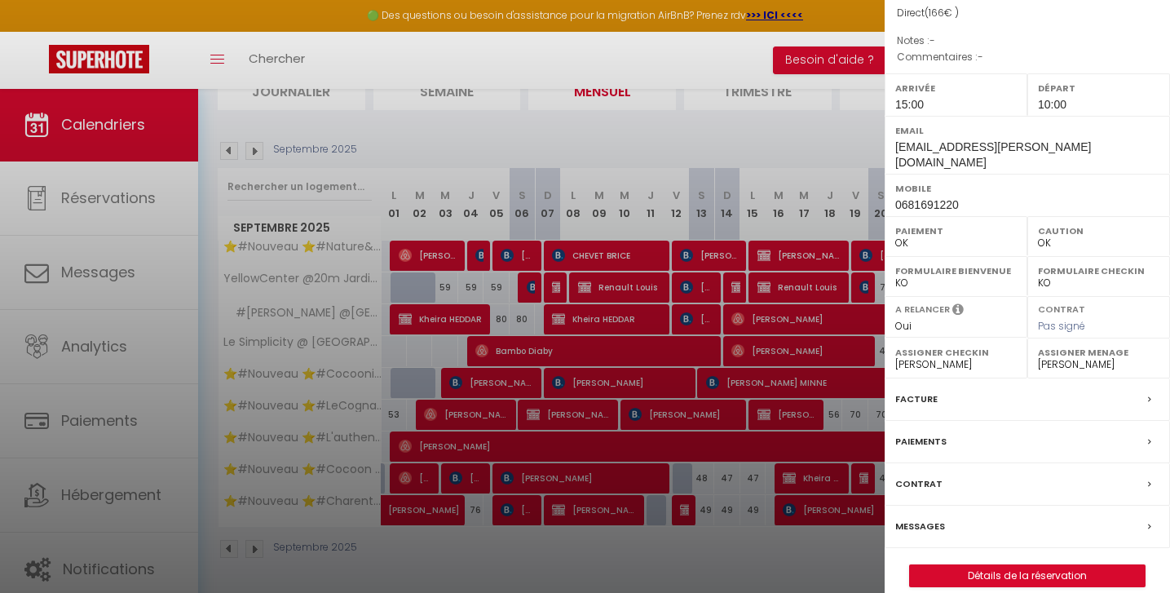
scroll to position [179, 0]
click at [993, 567] on link "Détails de la réservation" at bounding box center [1027, 577] width 235 height 21
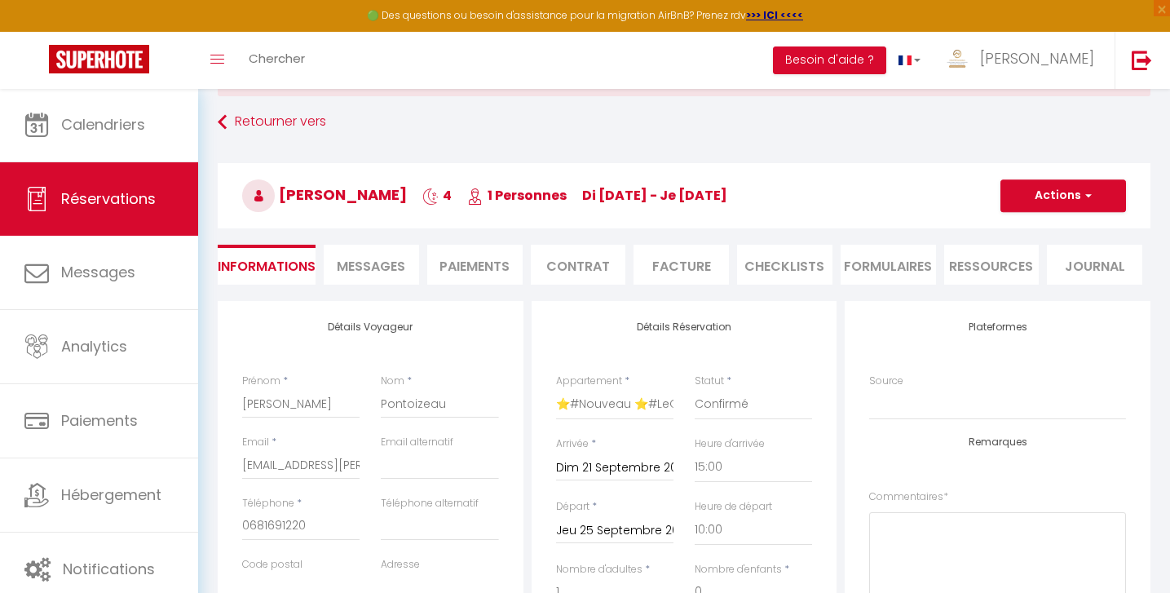
scroll to position [369, 0]
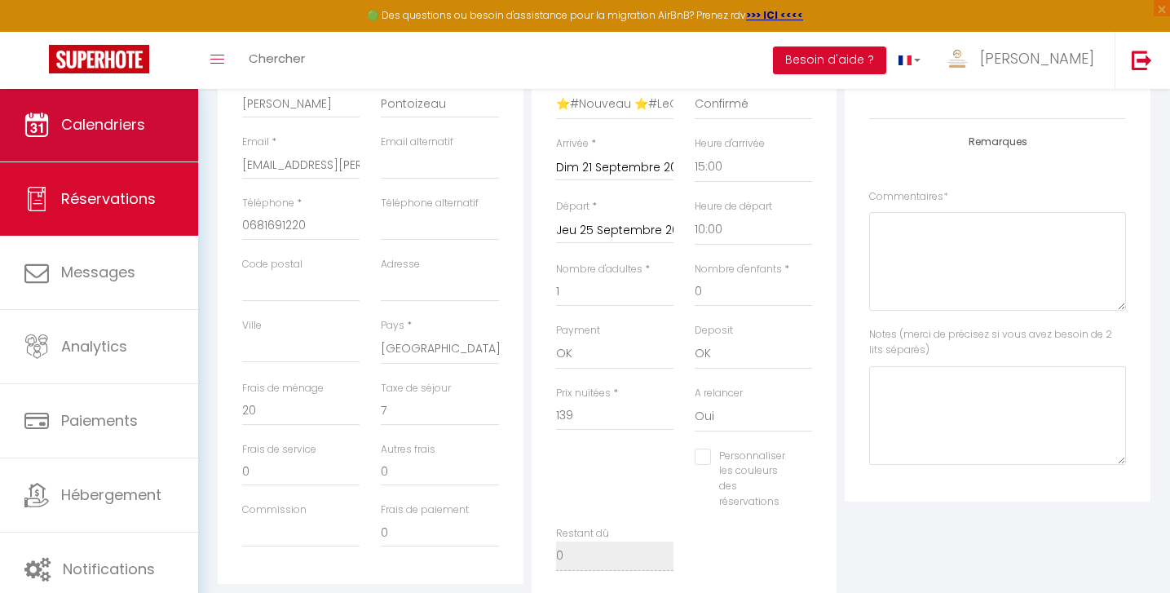
click at [107, 150] on link "Calendriers" at bounding box center [99, 124] width 198 height 73
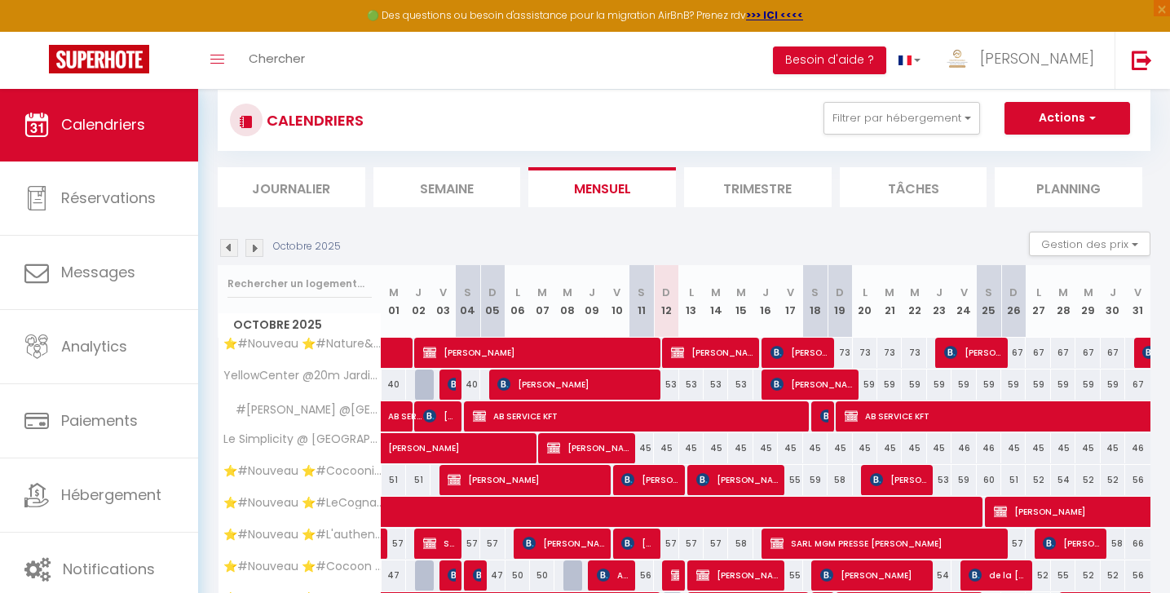
scroll to position [200, 0]
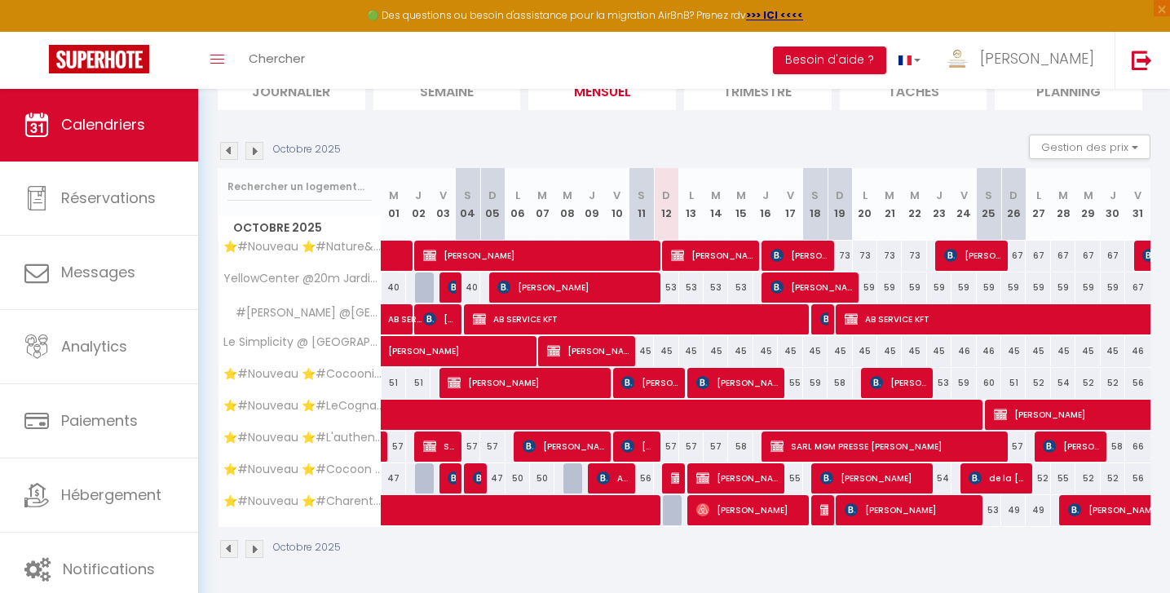
click at [227, 152] on img at bounding box center [229, 151] width 18 height 18
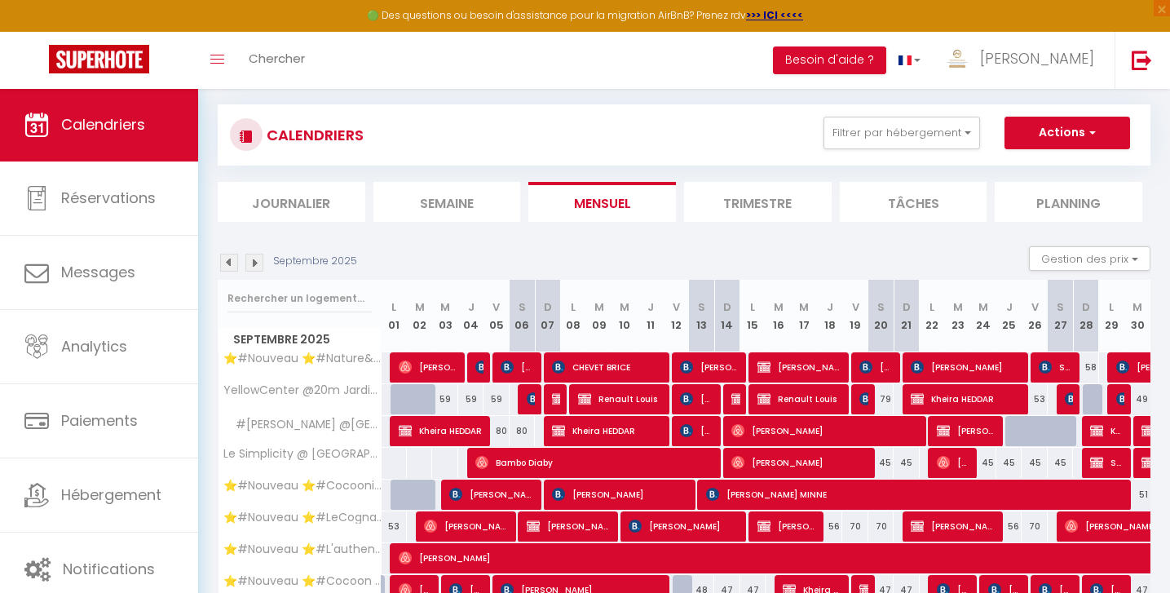
scroll to position [139, 0]
